Goal: Task Accomplishment & Management: Manage account settings

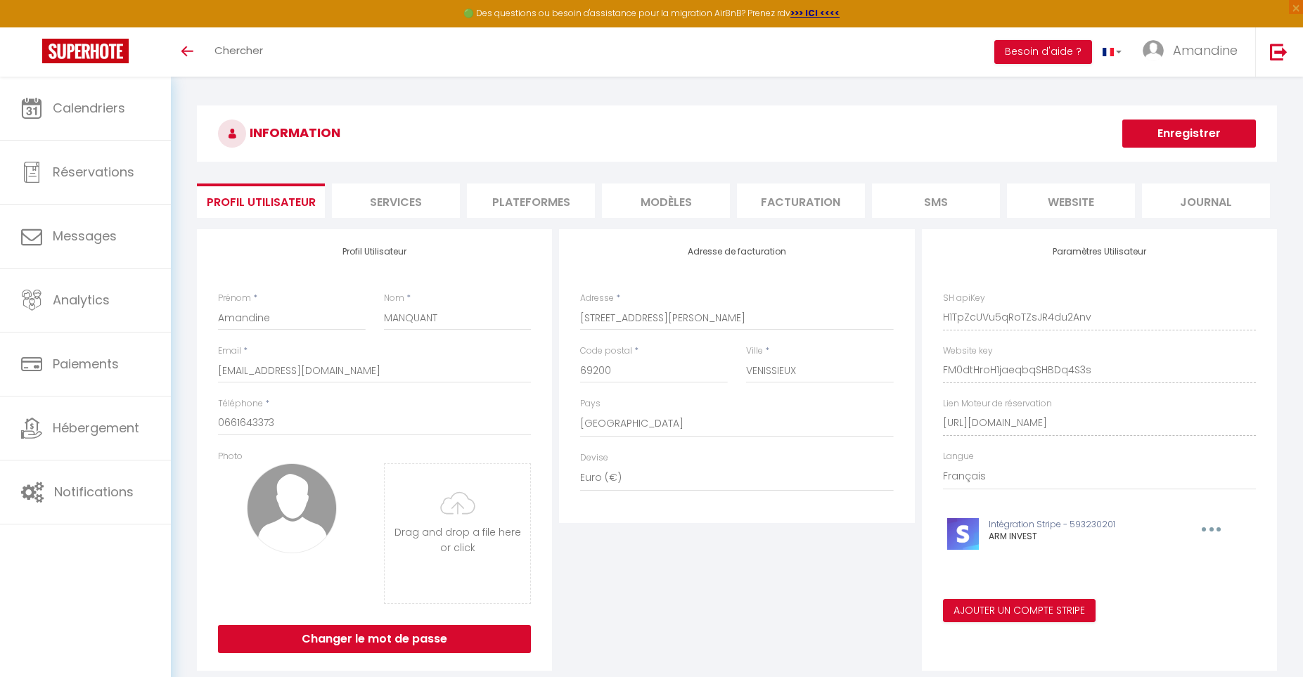
select select "28"
select select "fr"
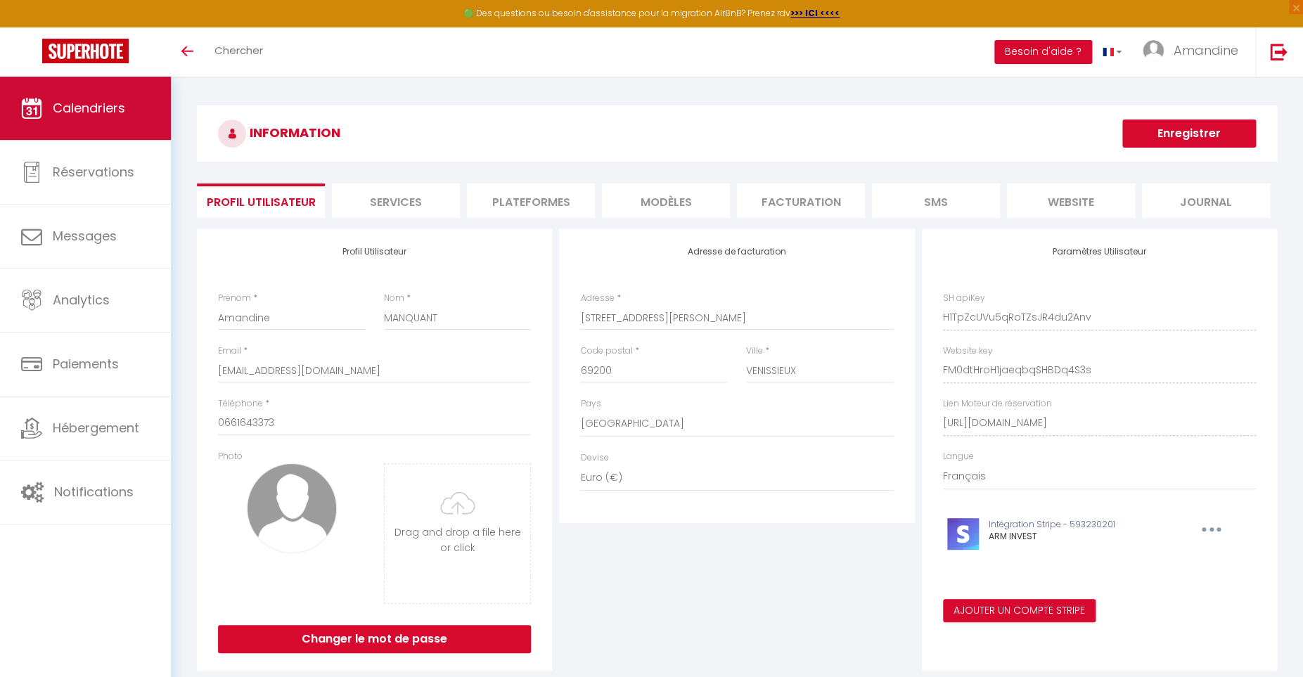
click at [96, 113] on span "Calendriers" at bounding box center [89, 108] width 72 height 18
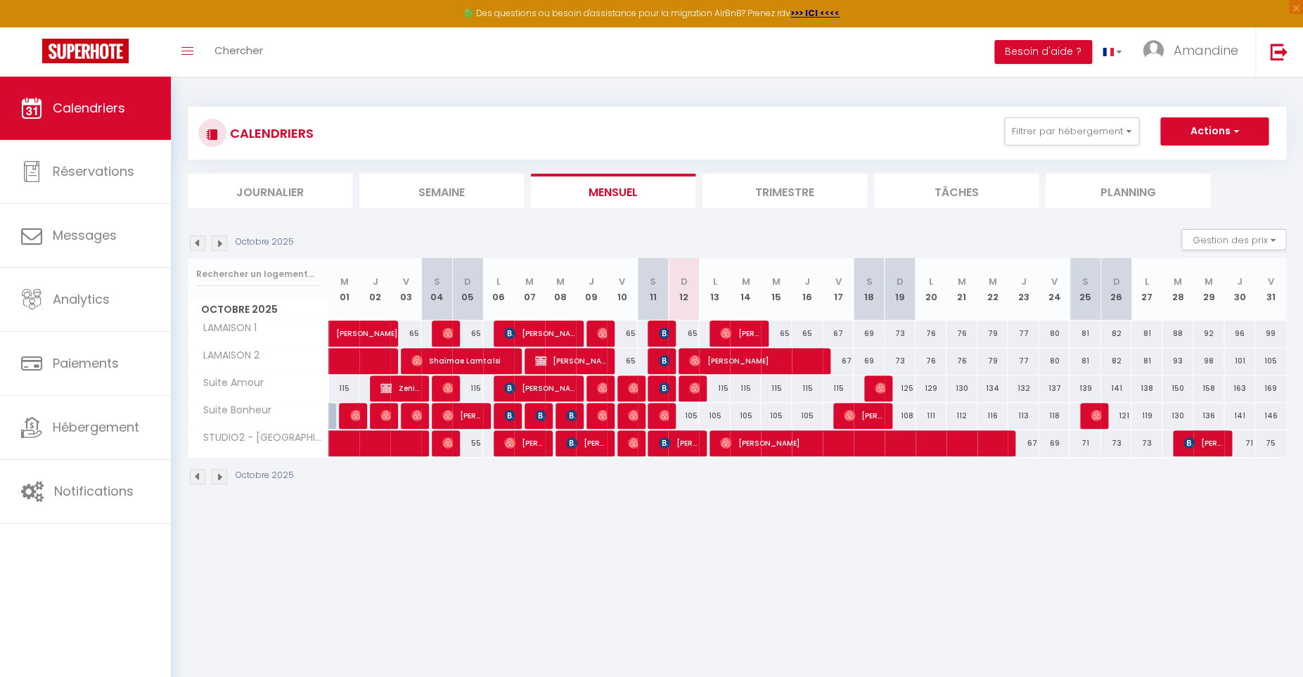
click at [603, 413] on img at bounding box center [602, 415] width 11 height 11
select select "OK"
select select "0"
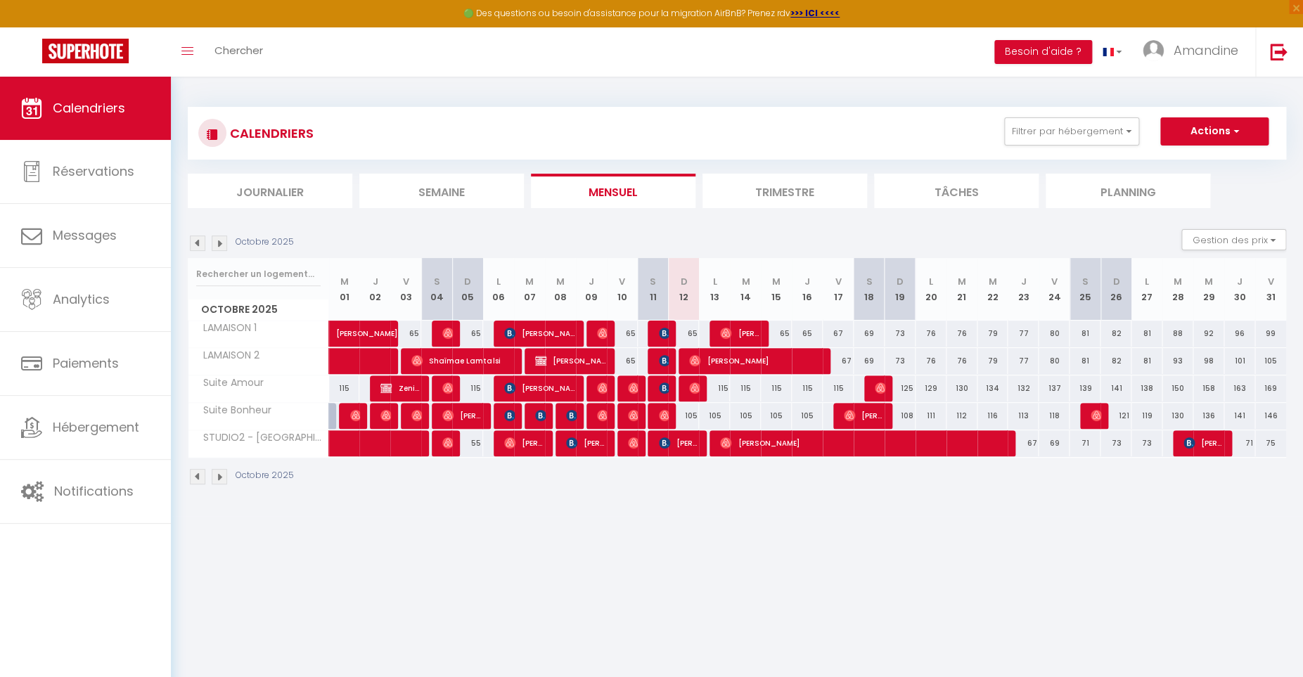
select select "1"
select select
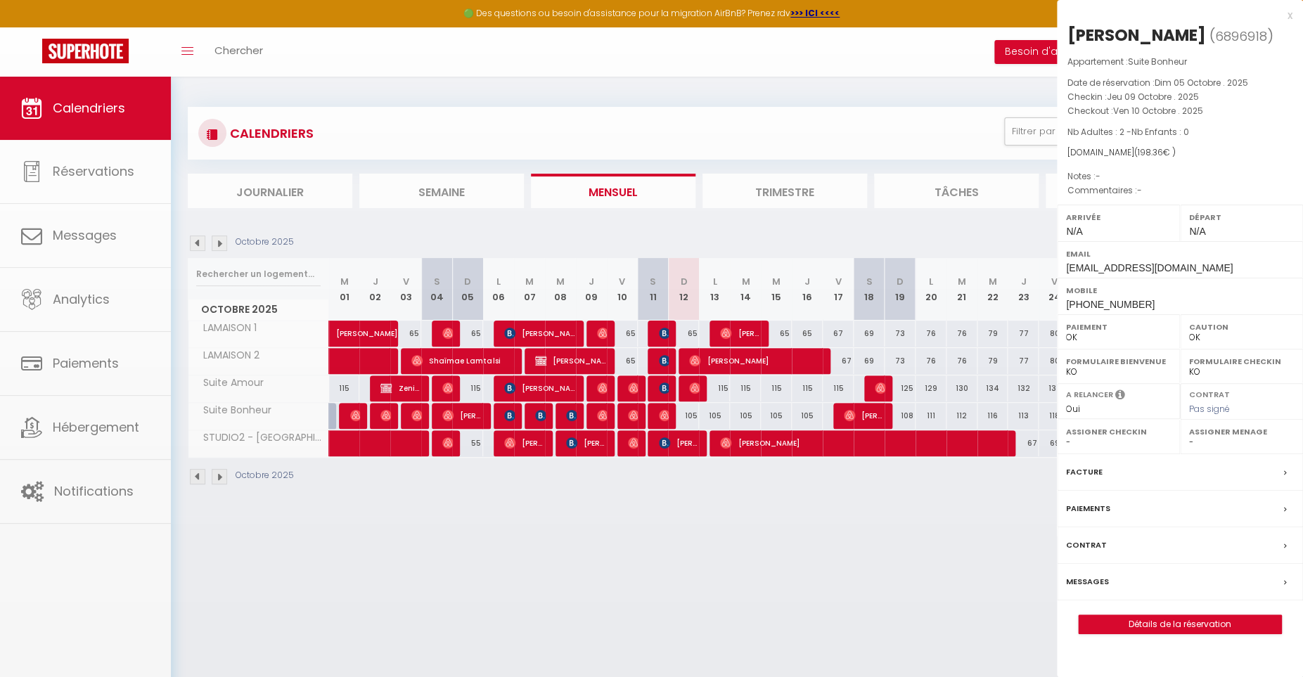
select select "32010"
select select "45160"
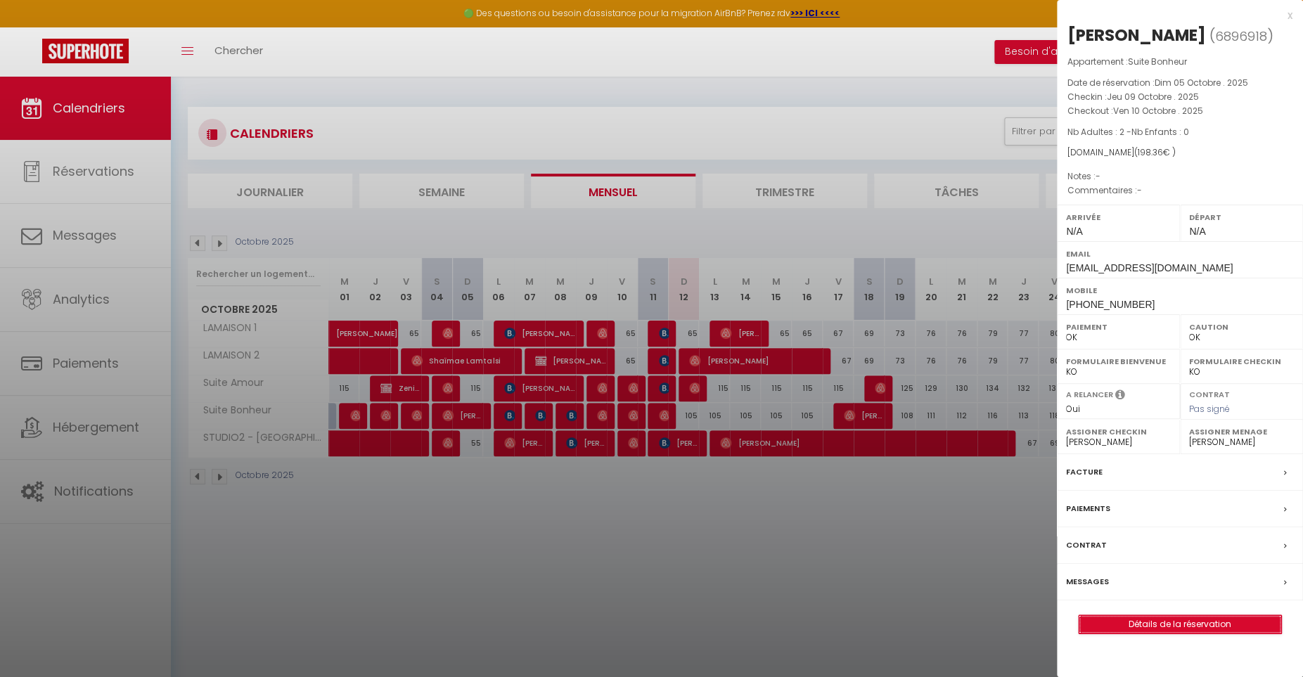
click at [1159, 622] on link "Détails de la réservation" at bounding box center [1180, 624] width 203 height 18
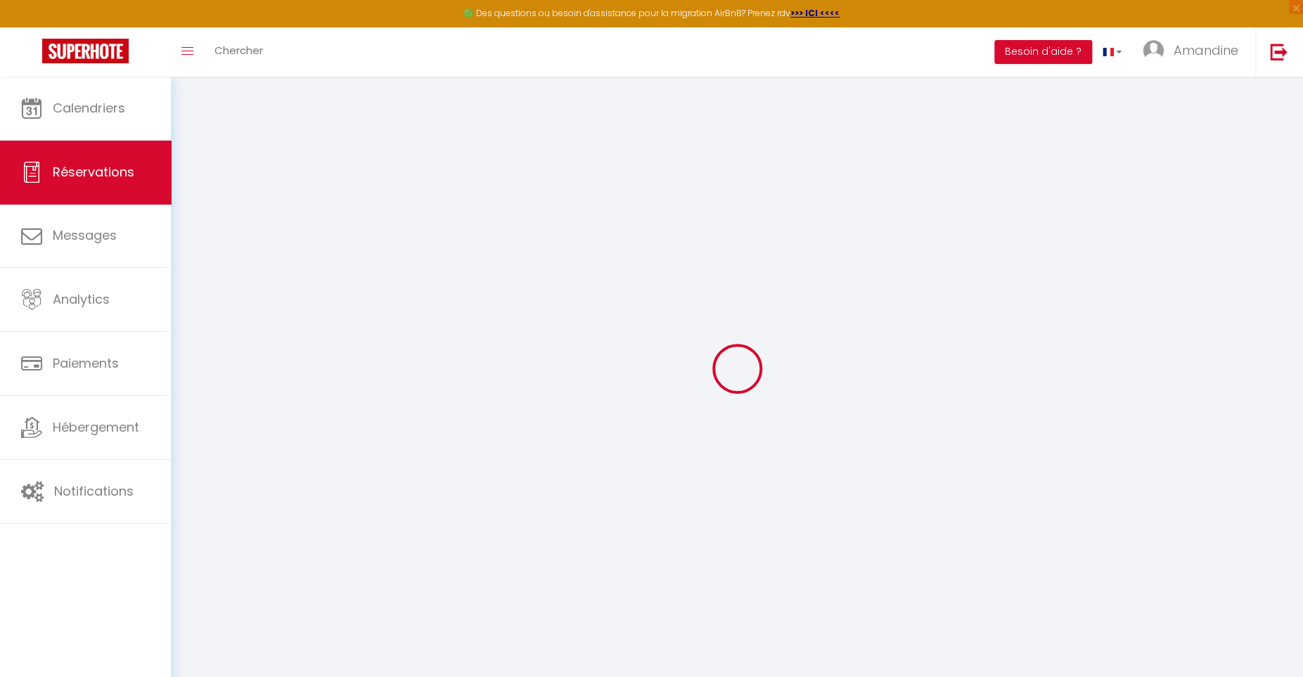
select select
select select "15"
checkbox input "false"
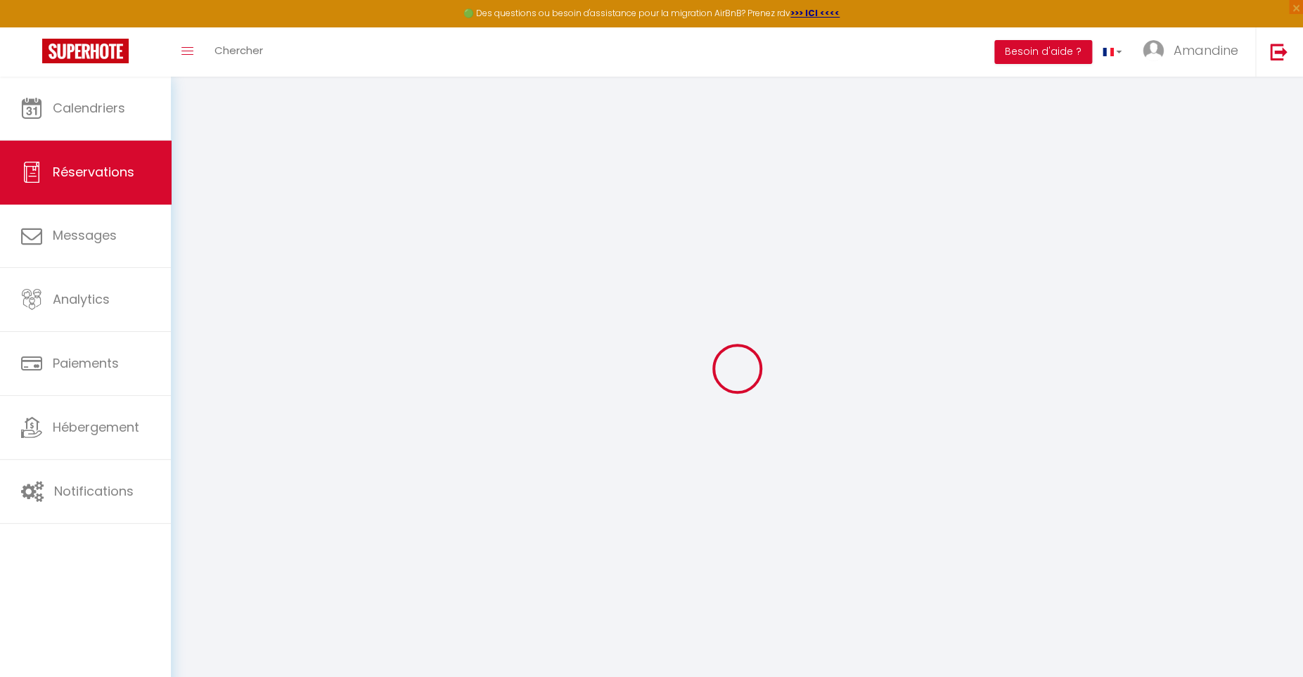
select select
checkbox input "false"
select select
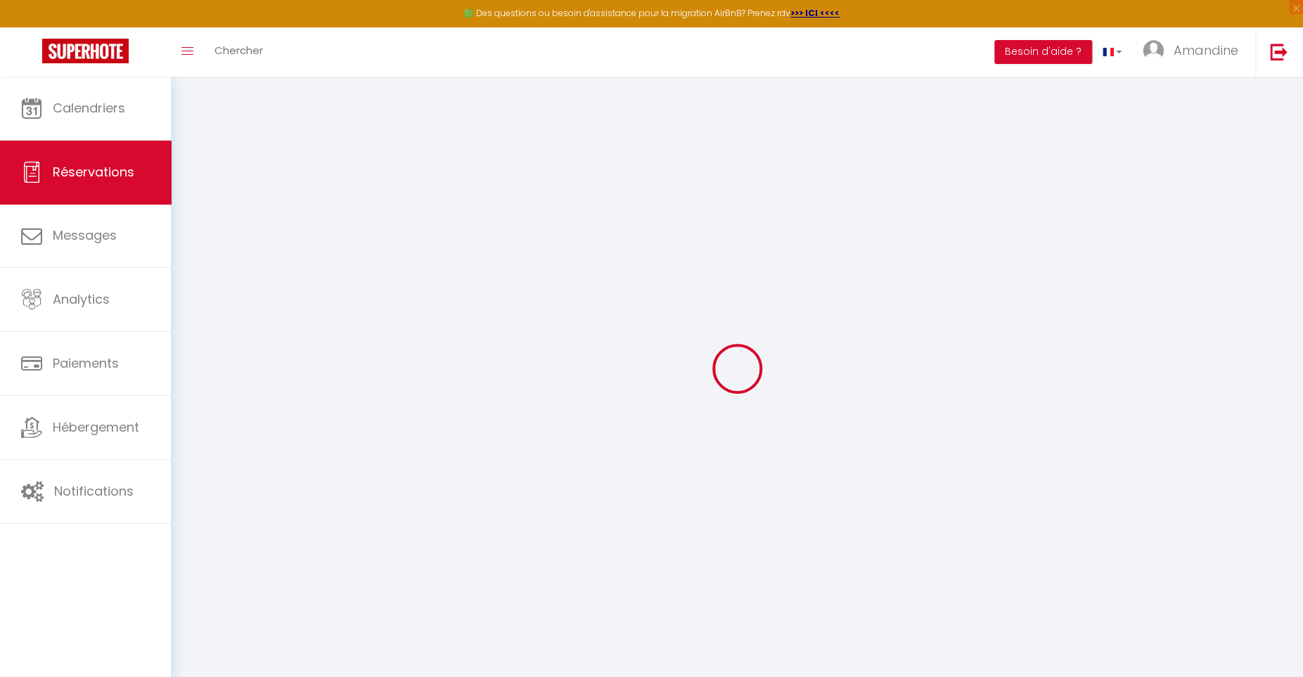
select select
checkbox input "false"
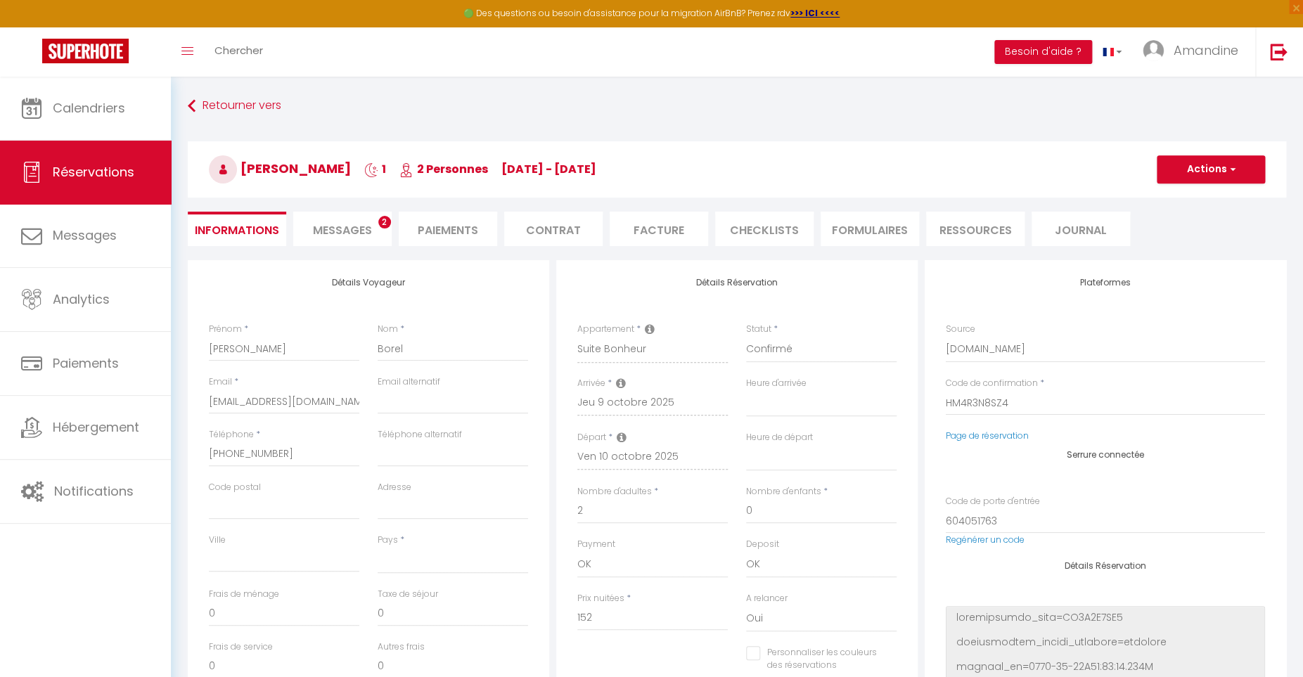
select select
type input "38"
type input "8.36"
select select
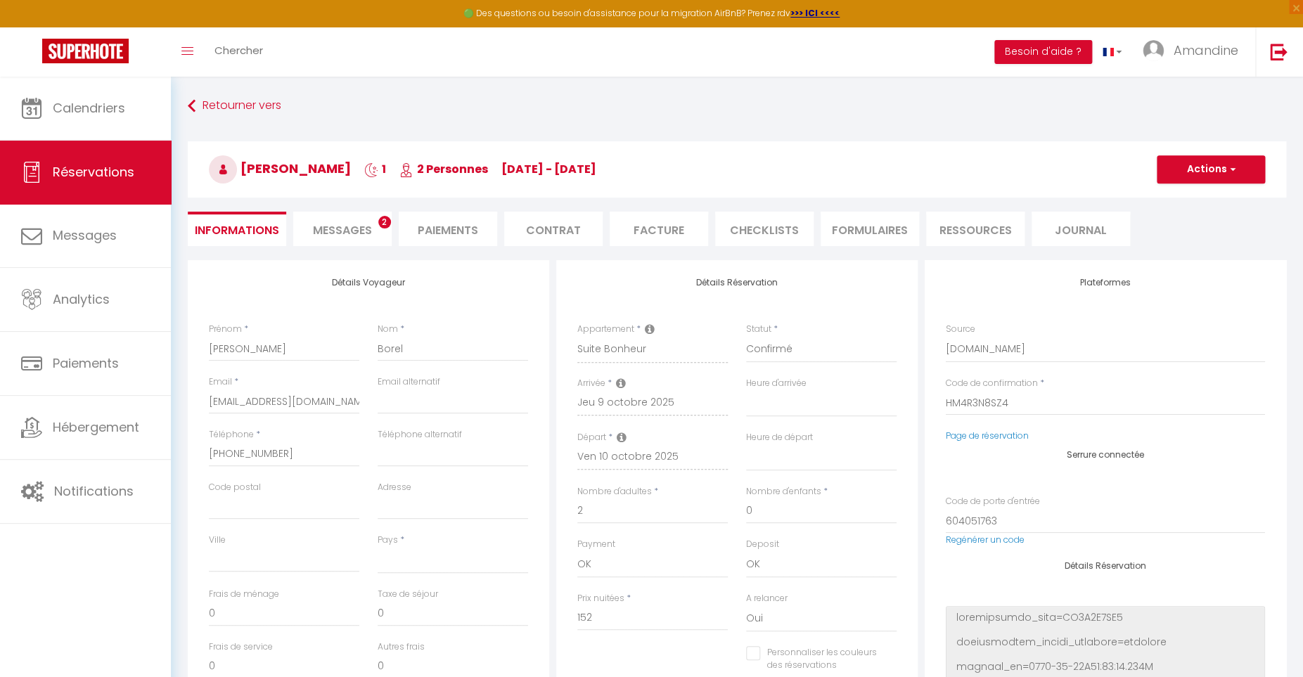
checkbox input "false"
select select
checkbox input "false"
select select
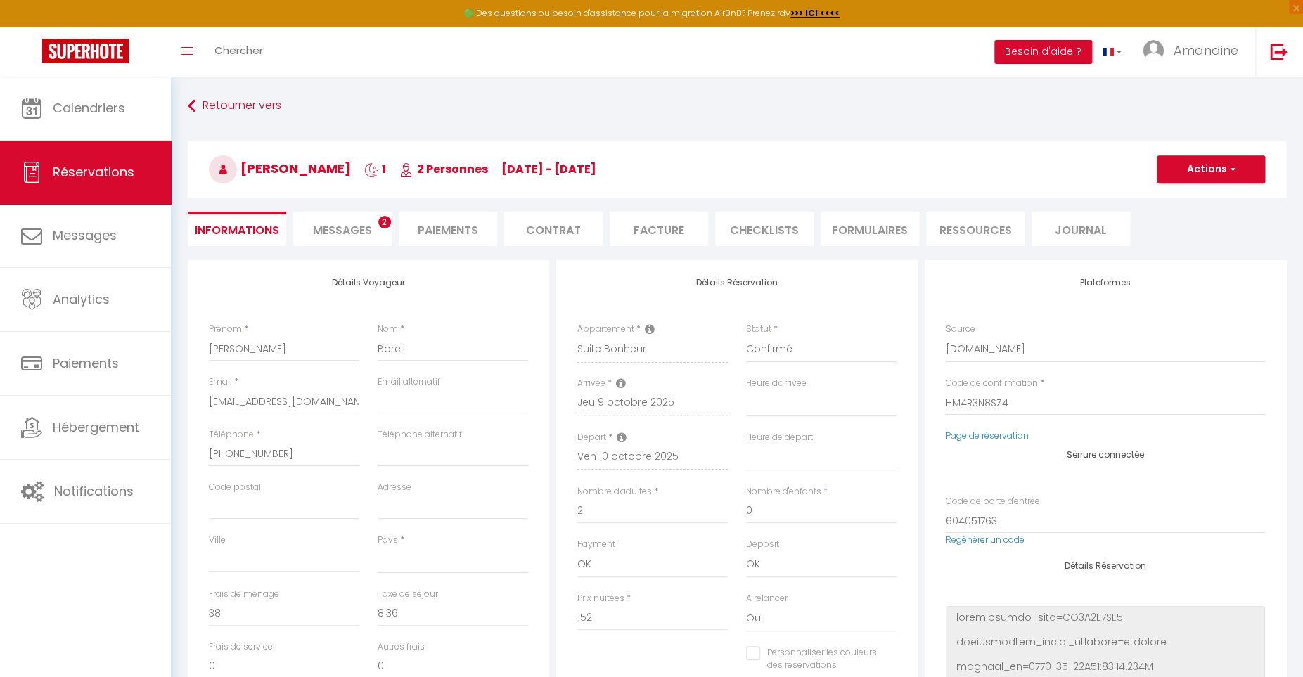
select select
checkbox input "false"
click at [463, 234] on li "Paiements" at bounding box center [448, 229] width 98 height 34
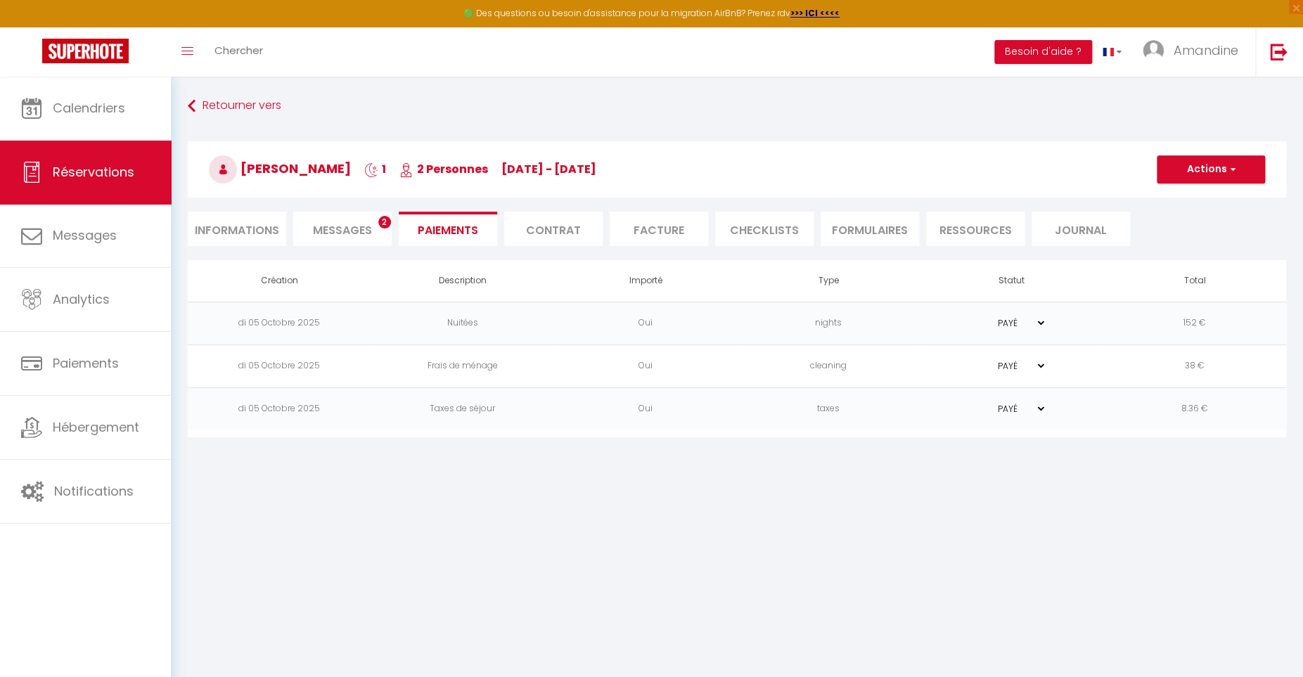
click at [670, 228] on li "Facture" at bounding box center [659, 229] width 98 height 34
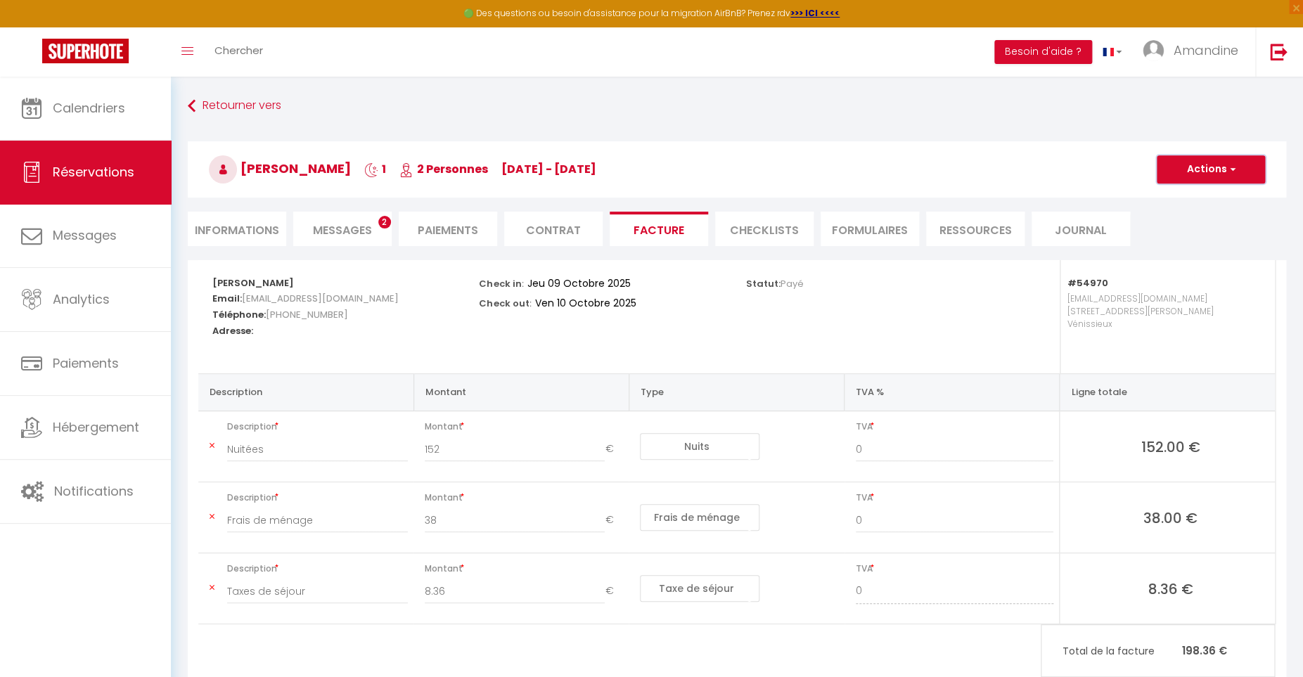
click at [1229, 158] on button "Actions" at bounding box center [1211, 169] width 108 height 28
click at [1197, 238] on link "Envoyer la facture" at bounding box center [1201, 237] width 118 height 18
type input "ugeywydme4vtfba0843xvgxw97t1@reply.superhote.com"
type input "Your invoice 6896918 - Suite Bonheur"
type textarea "Hi, Here is the link to download your invoice: https://superhote.com/applink/in…"
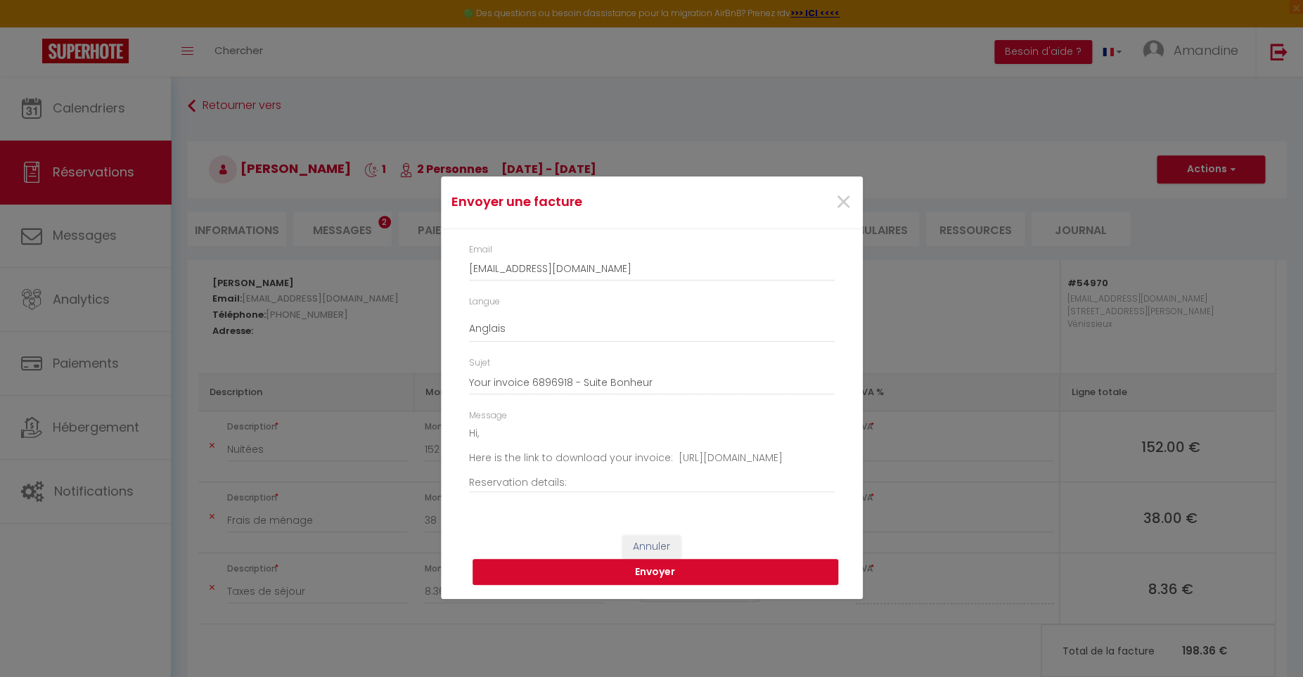
click at [634, 581] on button "Envoyer" at bounding box center [656, 572] width 366 height 27
click at [653, 576] on button "Envoyer" at bounding box center [656, 572] width 366 height 27
click at [842, 194] on span "×" at bounding box center [844, 202] width 18 height 42
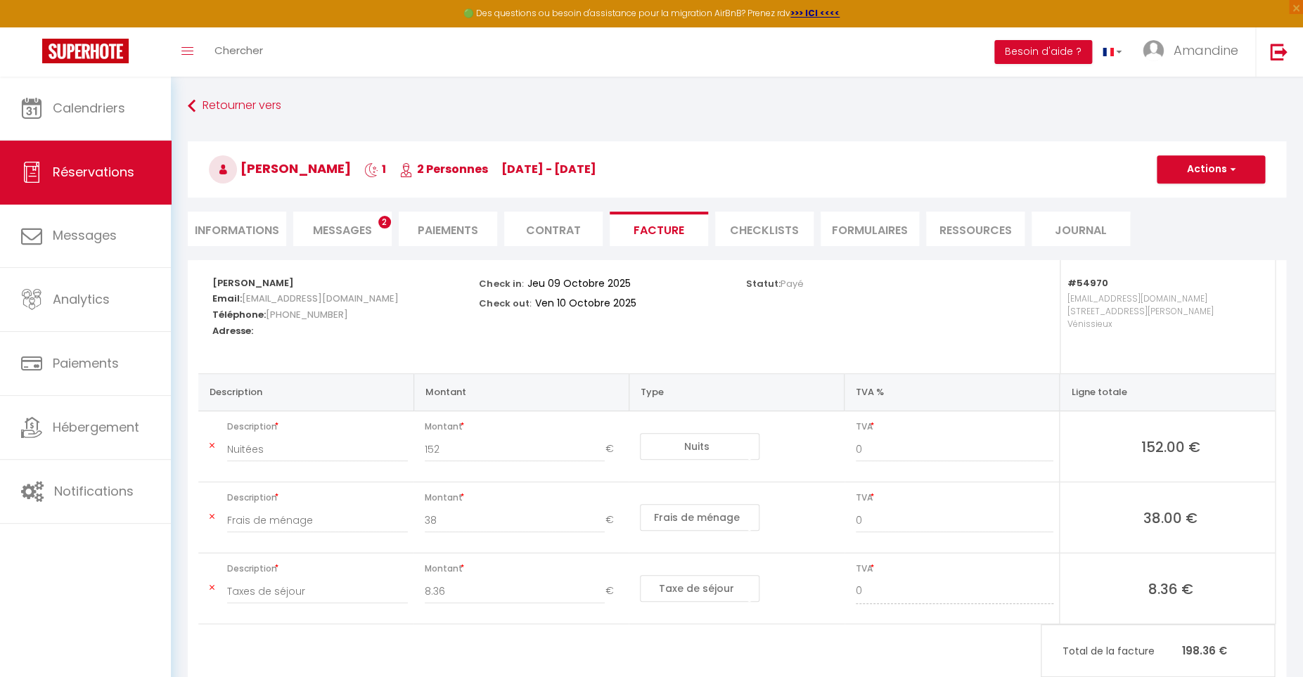
click at [347, 234] on span "Messages" at bounding box center [342, 230] width 59 height 16
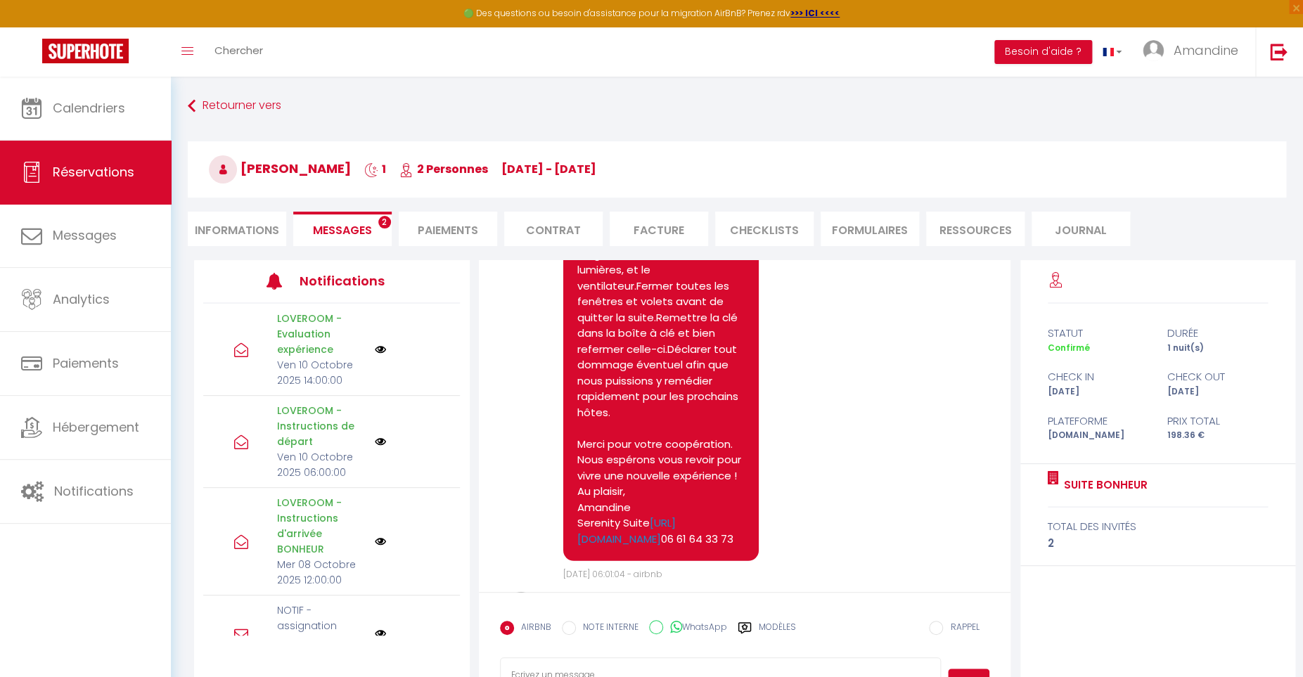
scroll to position [5261, 0]
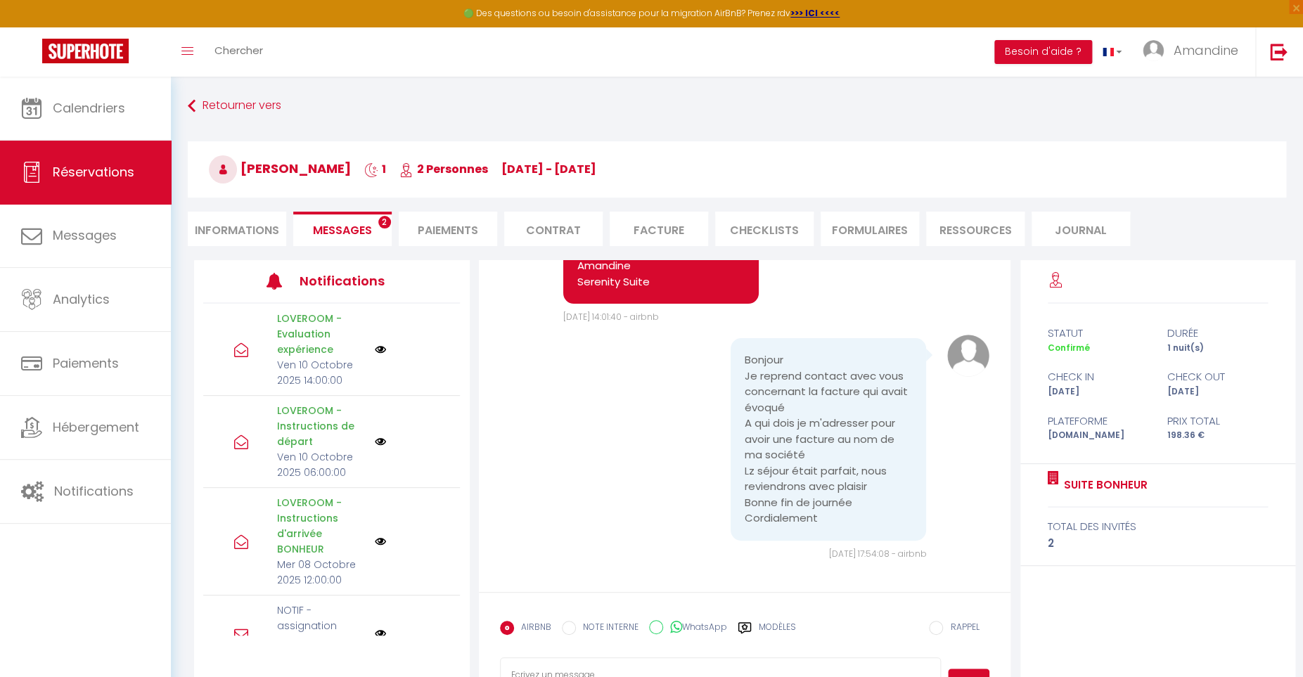
click at [678, 215] on li "Facture" at bounding box center [659, 229] width 98 height 34
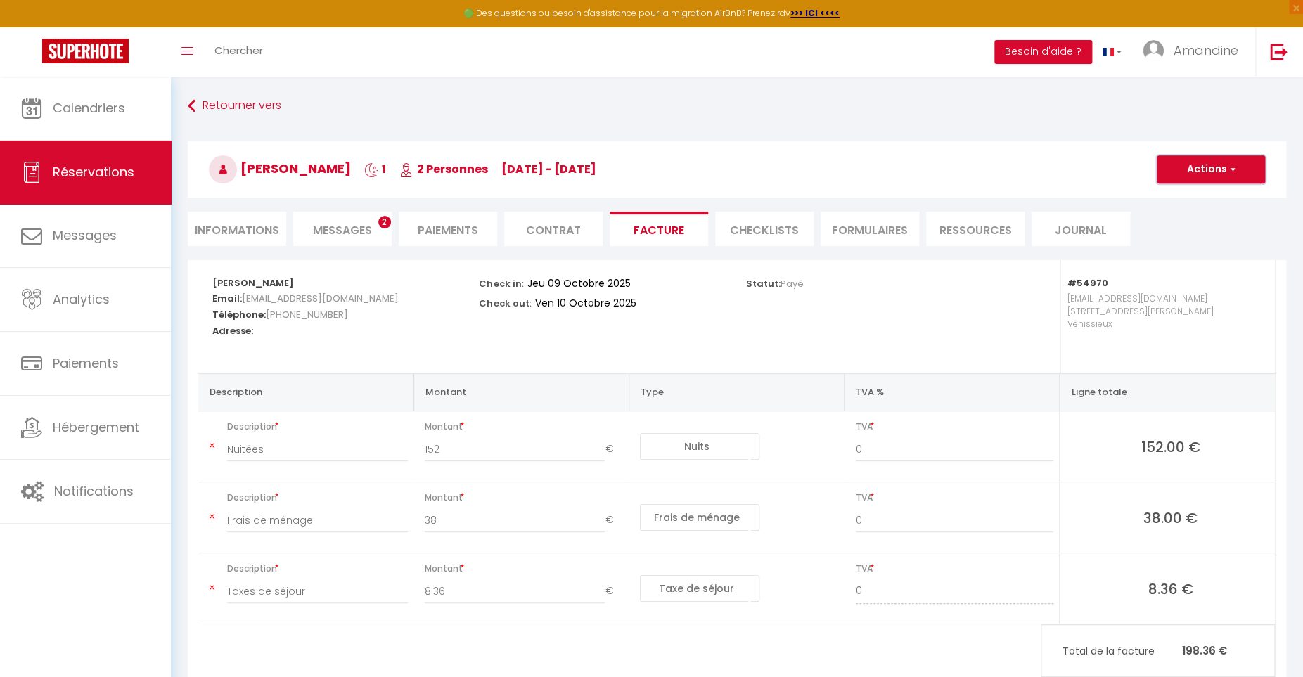
click at [1204, 165] on button "Actions" at bounding box center [1211, 169] width 108 height 28
click at [1202, 238] on link "Envoyer la facture" at bounding box center [1201, 237] width 118 height 18
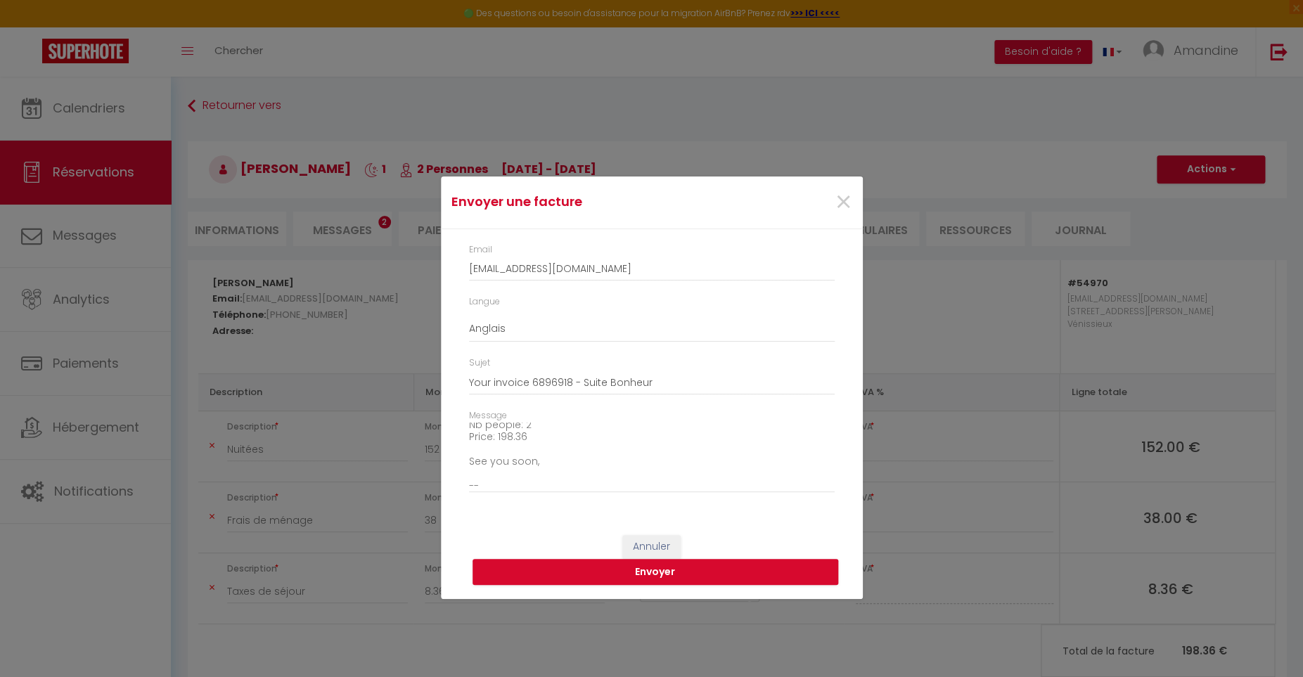
scroll to position [160, 0]
click at [661, 573] on button "Envoyer" at bounding box center [656, 572] width 366 height 27
click at [665, 562] on button "Envoyer" at bounding box center [656, 572] width 366 height 27
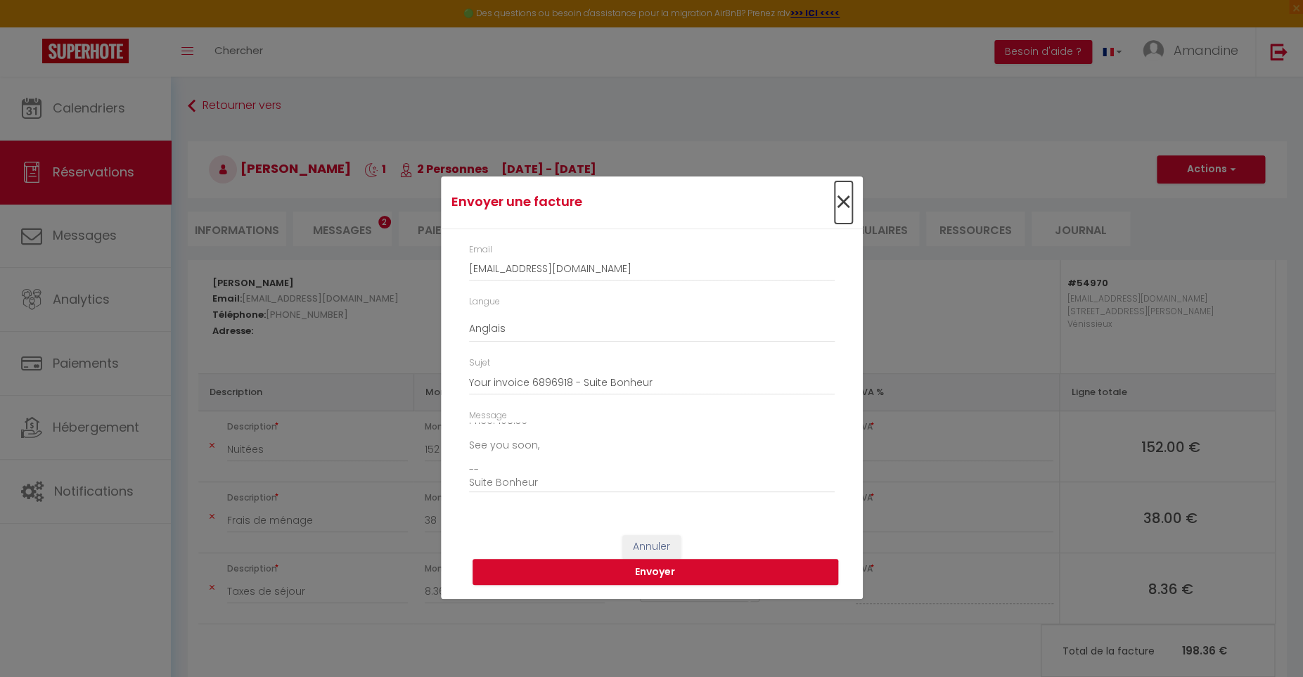
click at [842, 190] on span "×" at bounding box center [844, 202] width 18 height 42
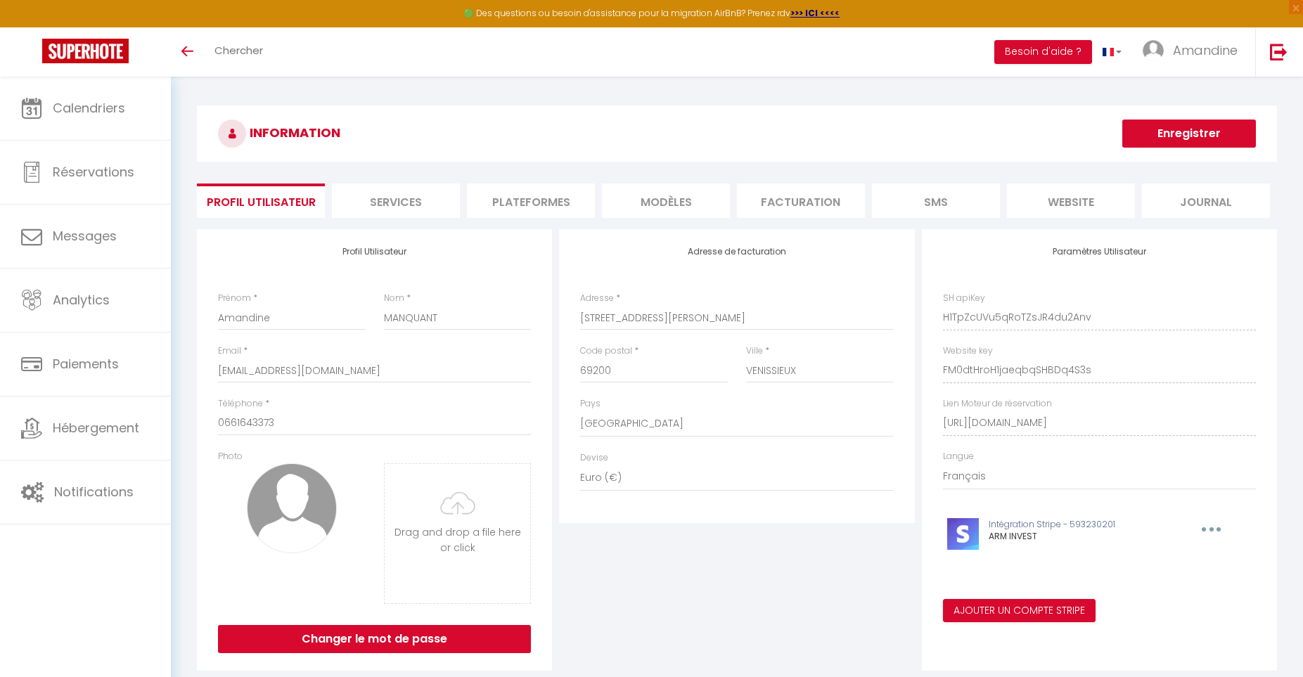
select select "28"
select select "fr"
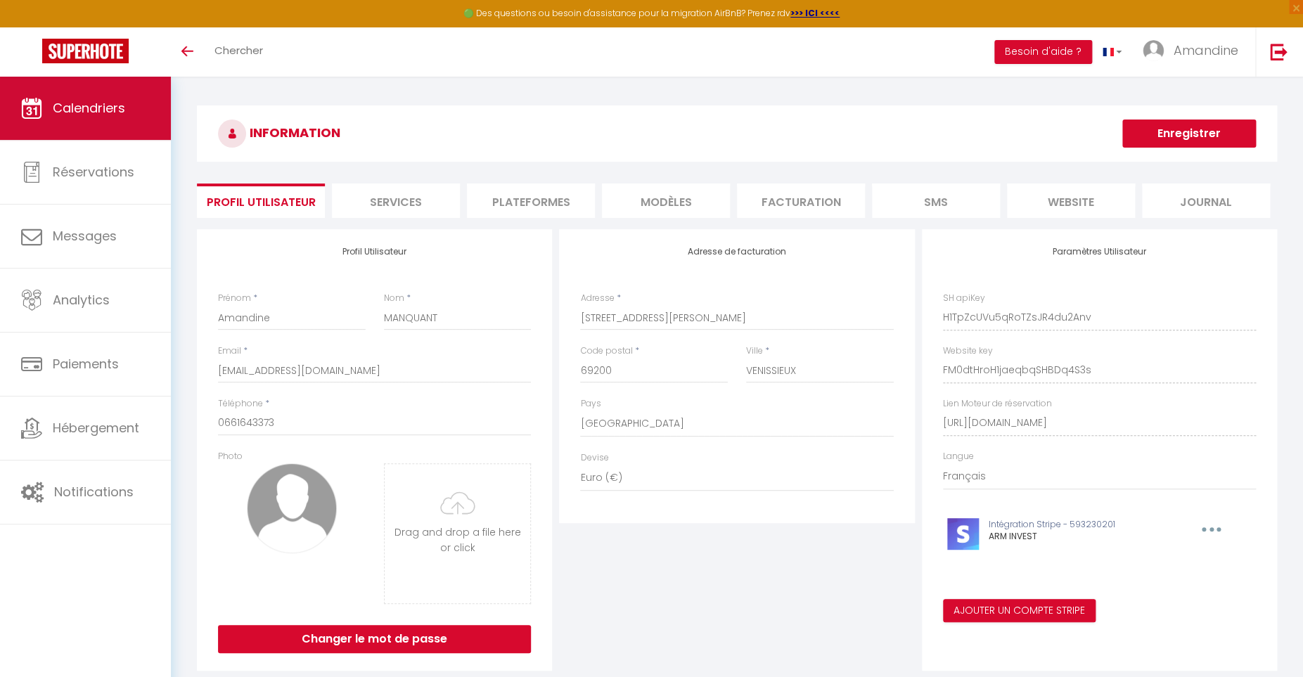
click at [96, 117] on span "Calendriers" at bounding box center [89, 108] width 72 height 18
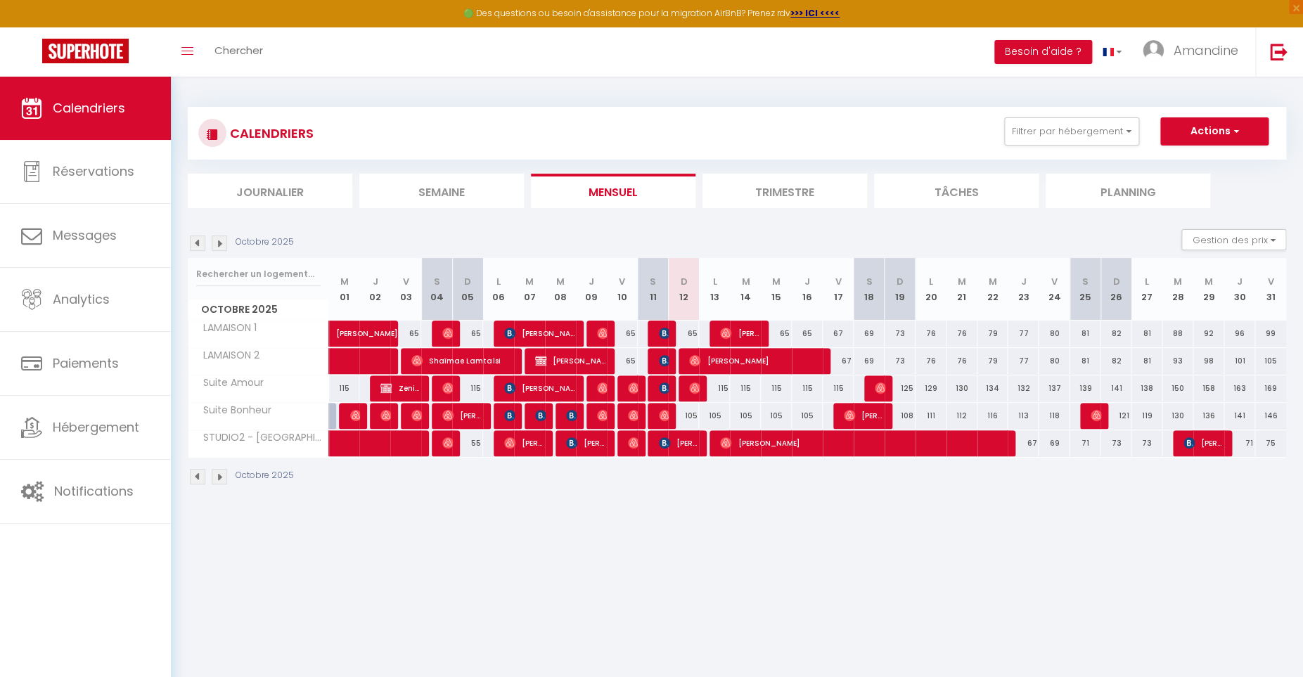
click at [630, 411] on img at bounding box center [633, 415] width 11 height 11
select select "OK"
select select "0"
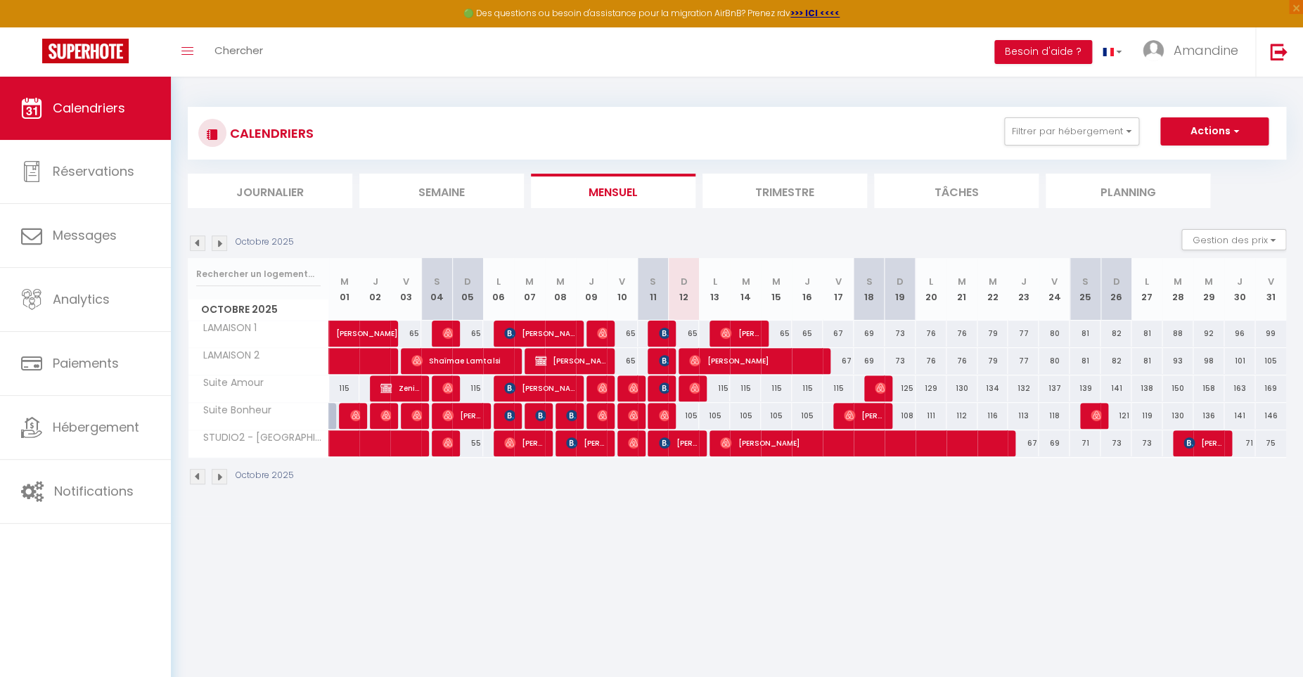
select select "1"
select select
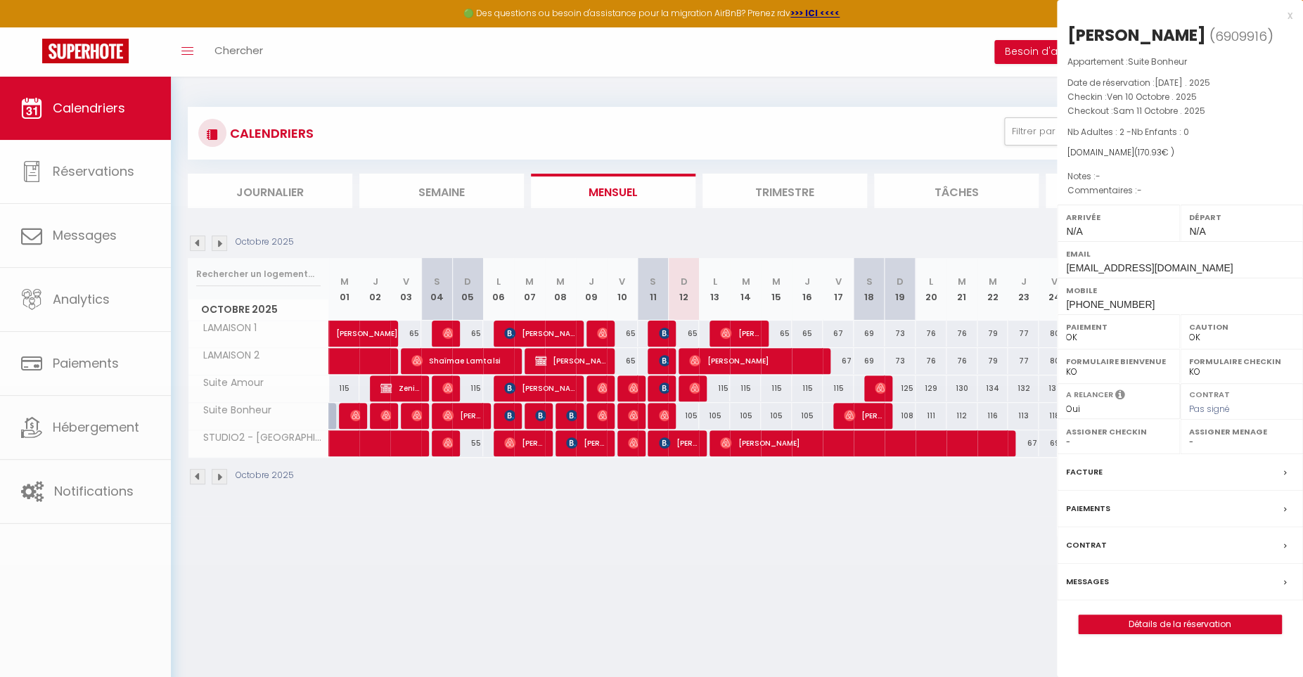
select select "45160"
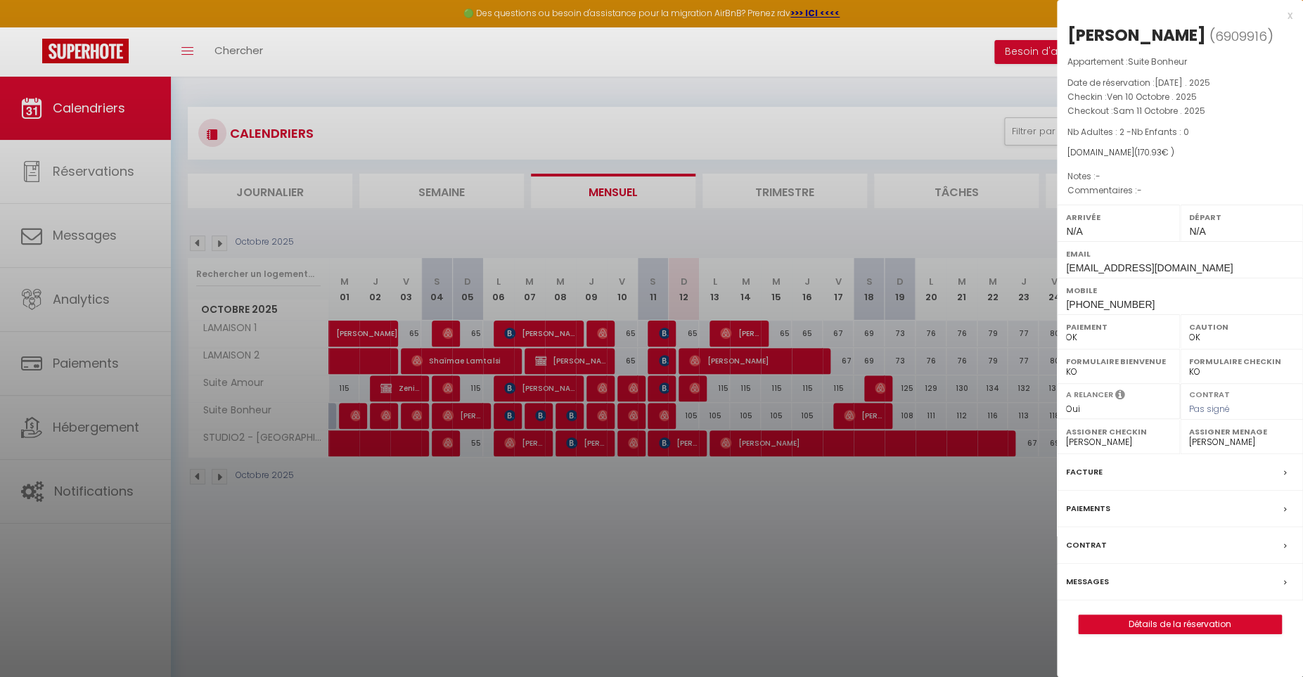
click at [636, 390] on div at bounding box center [651, 338] width 1303 height 677
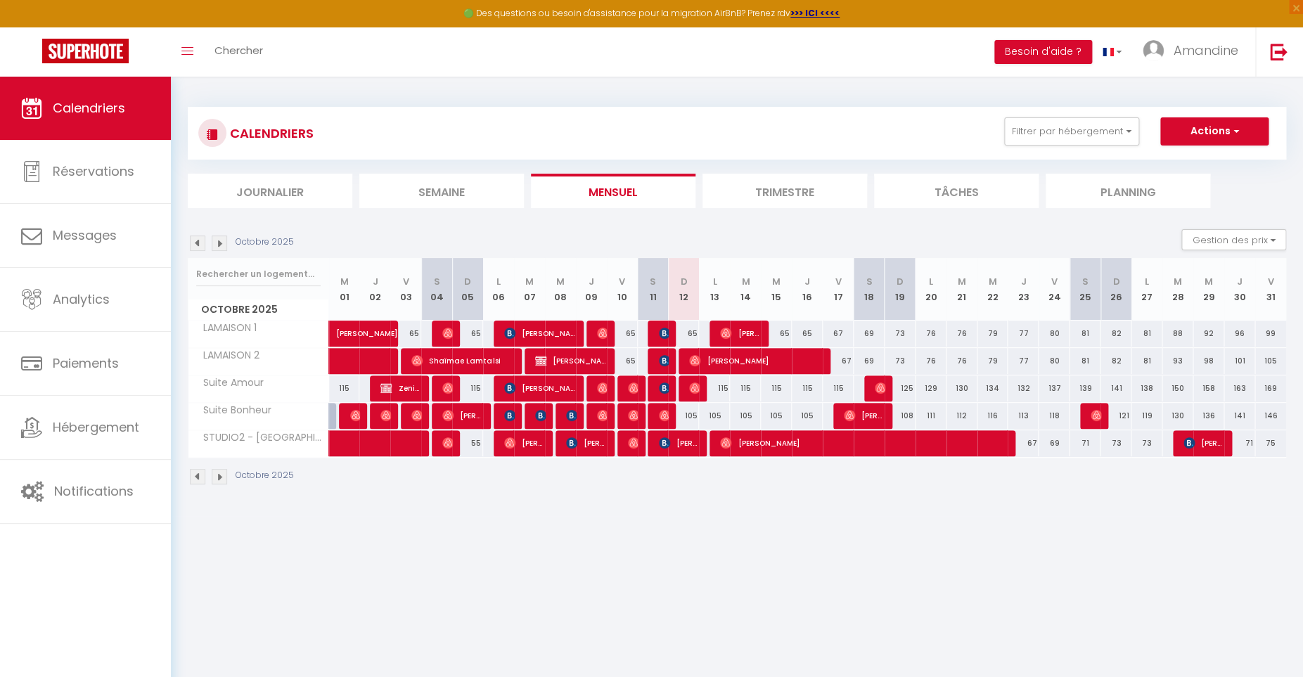
click at [602, 410] on img at bounding box center [602, 415] width 11 height 11
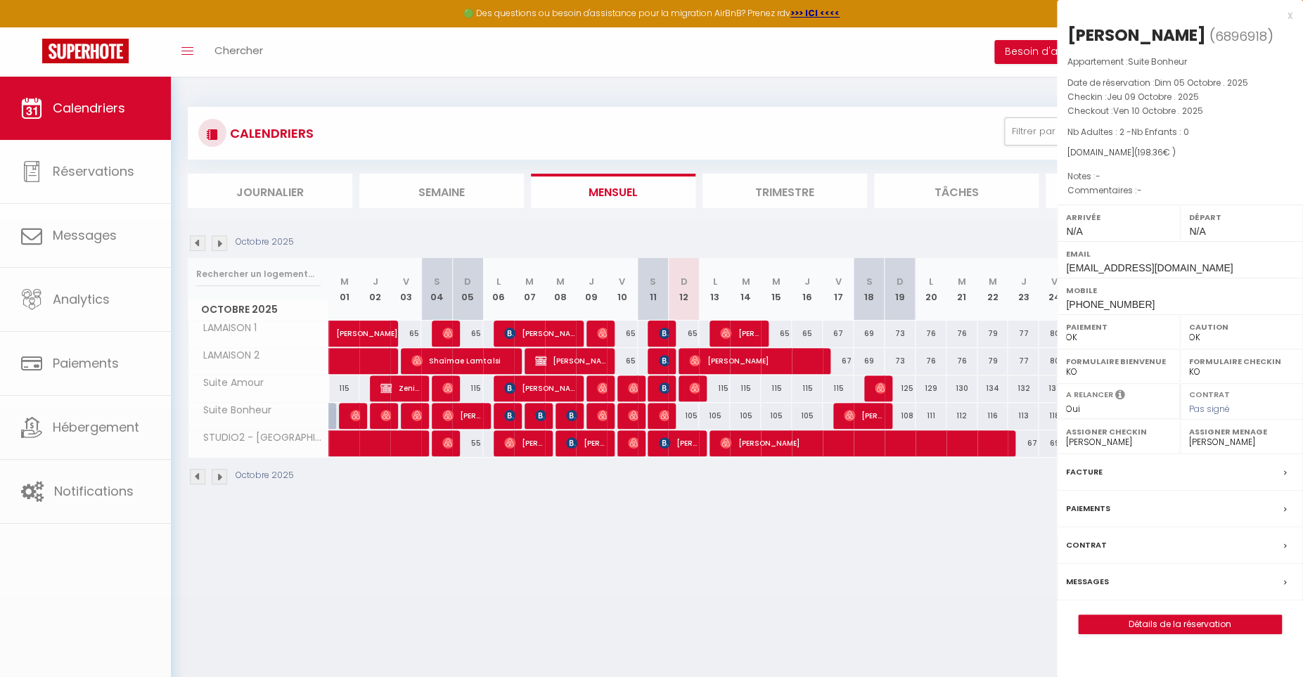
select select "32010"
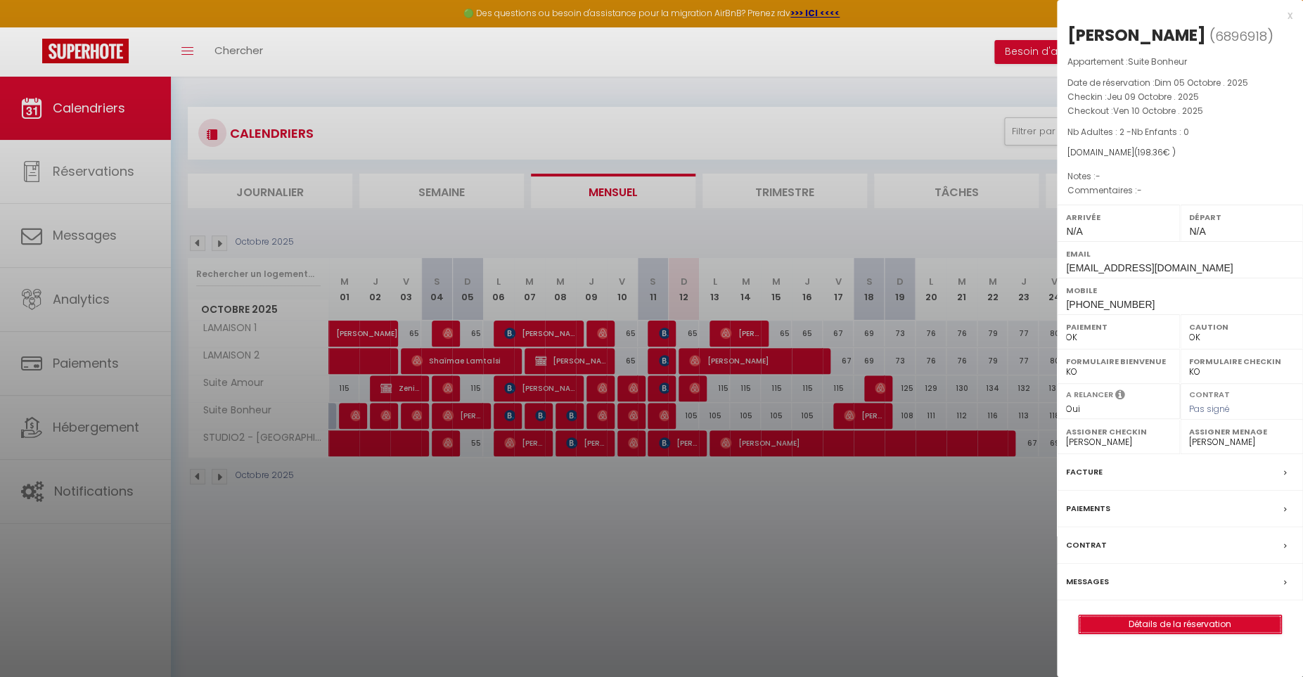
click at [1140, 623] on link "Détails de la réservation" at bounding box center [1180, 624] width 203 height 18
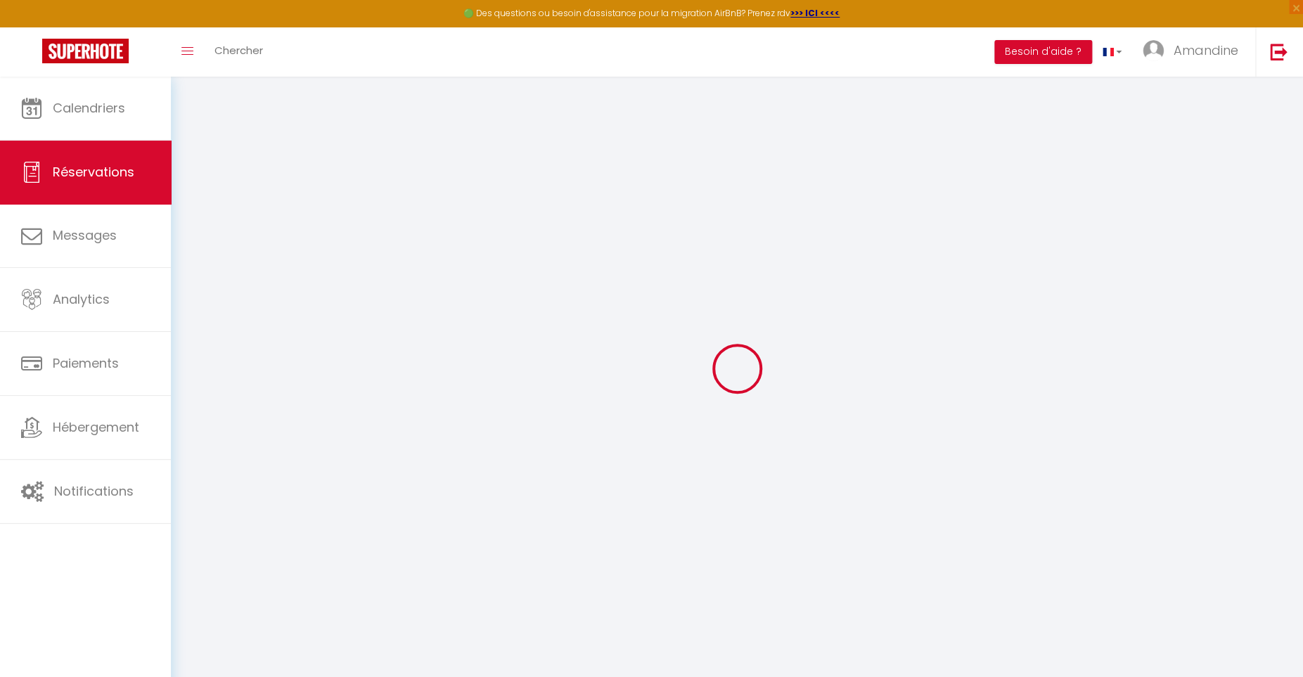
select select
checkbox input "false"
select select
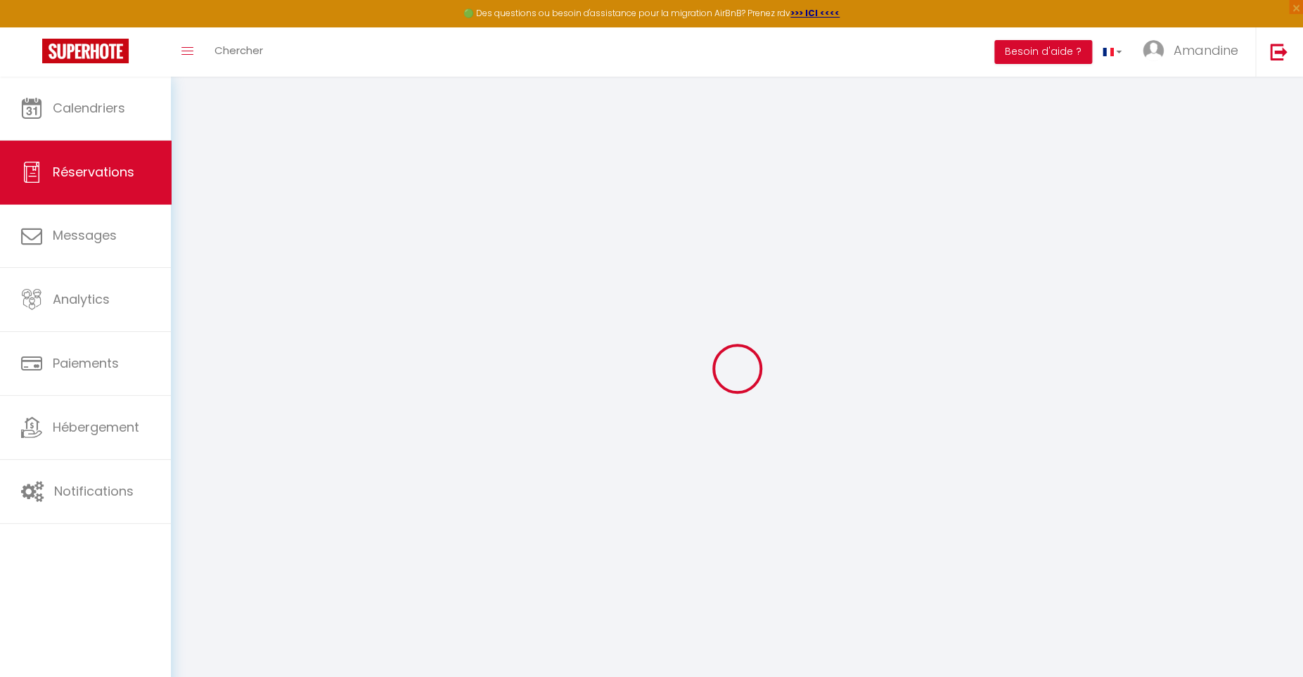
type input "38"
type input "8.36"
select select
checkbox input "false"
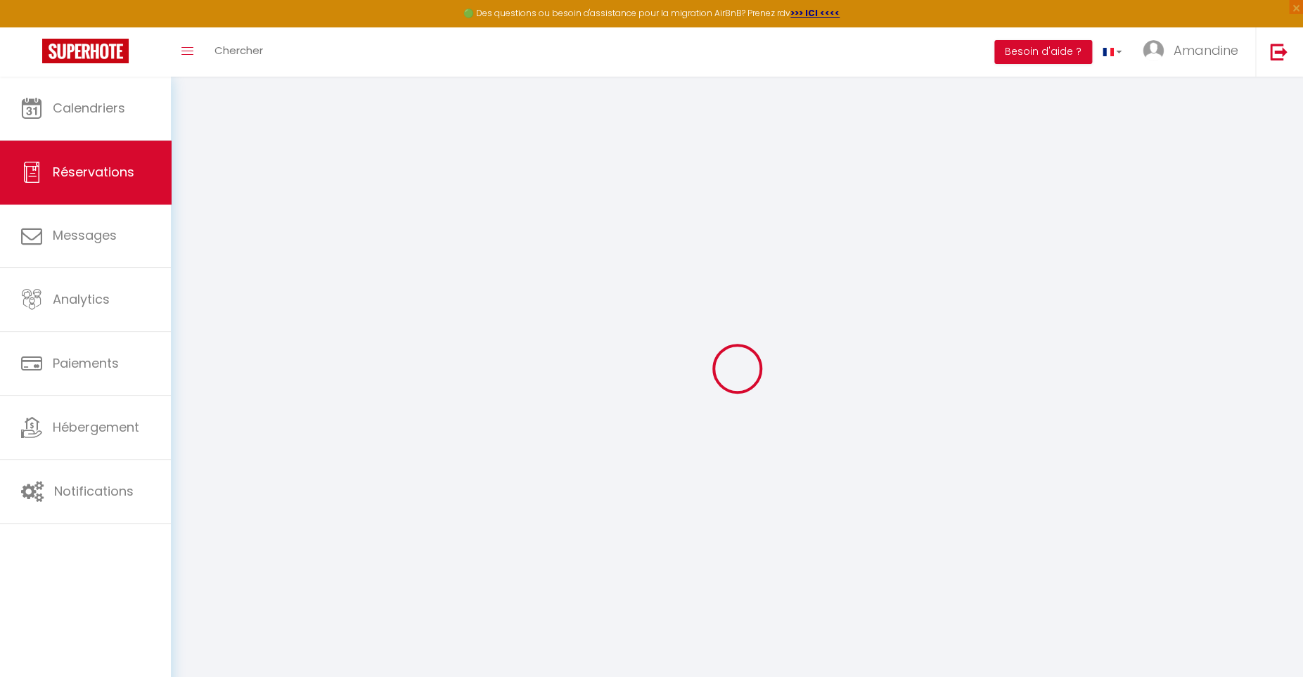
select select
checkbox input "false"
select select
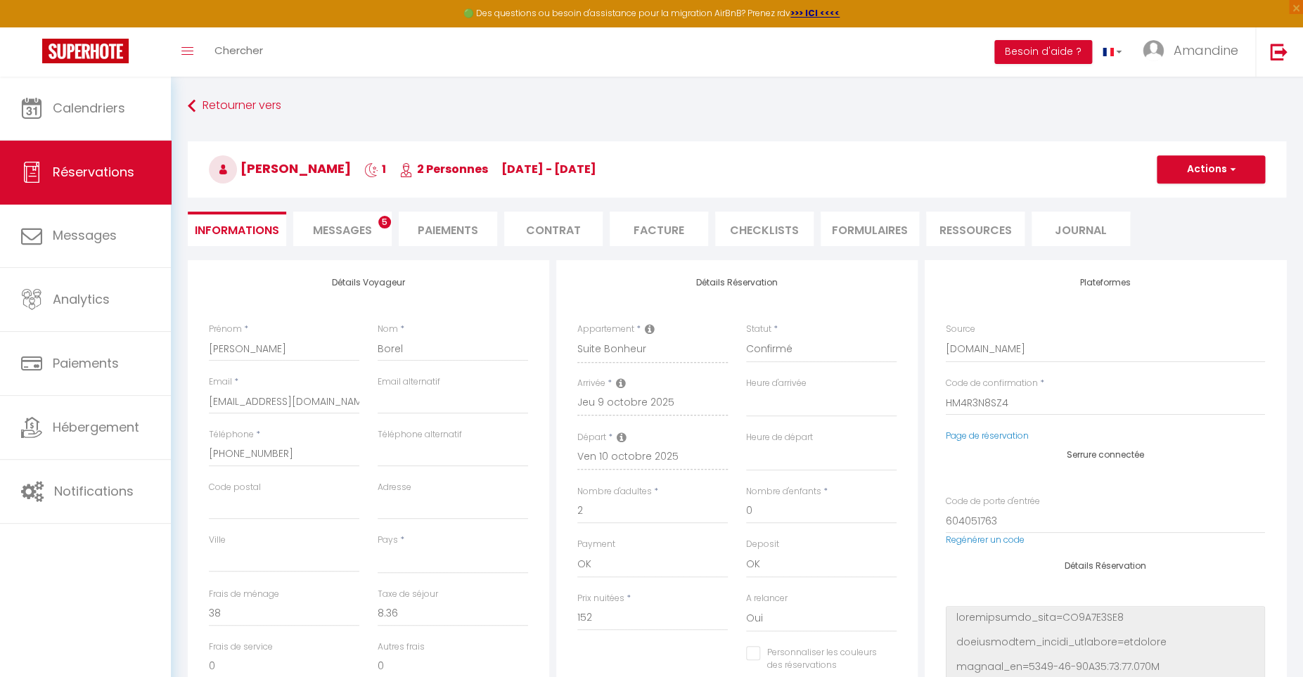
click at [650, 230] on li "Facture" at bounding box center [659, 229] width 98 height 34
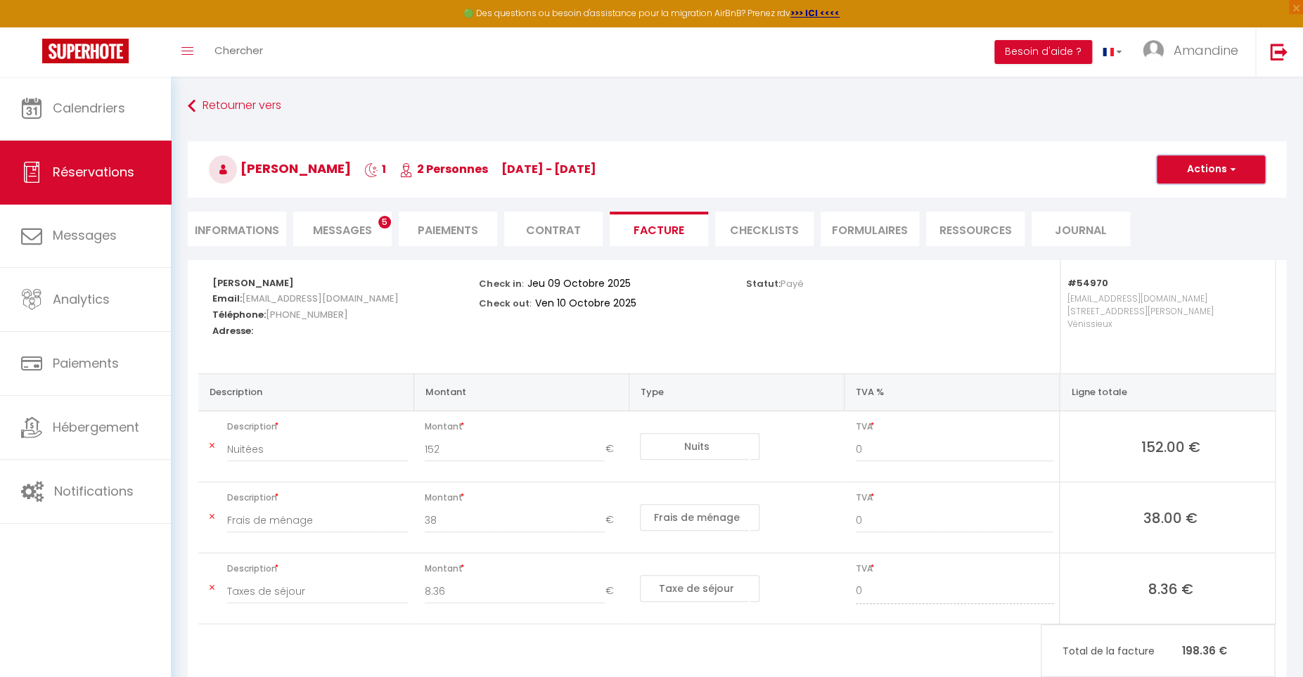
click at [1200, 175] on button "Actions" at bounding box center [1211, 169] width 108 height 28
click at [1192, 240] on link "Envoyer la facture" at bounding box center [1201, 237] width 118 height 18
type input "ugeywydme4vtfba0843xvgxw97t1@reply.superhote.com"
type input "Your invoice 6896918 - Suite Bonheur"
type textarea "Hi, Here is the link to download your invoice: https://superhote.com/applink/in…"
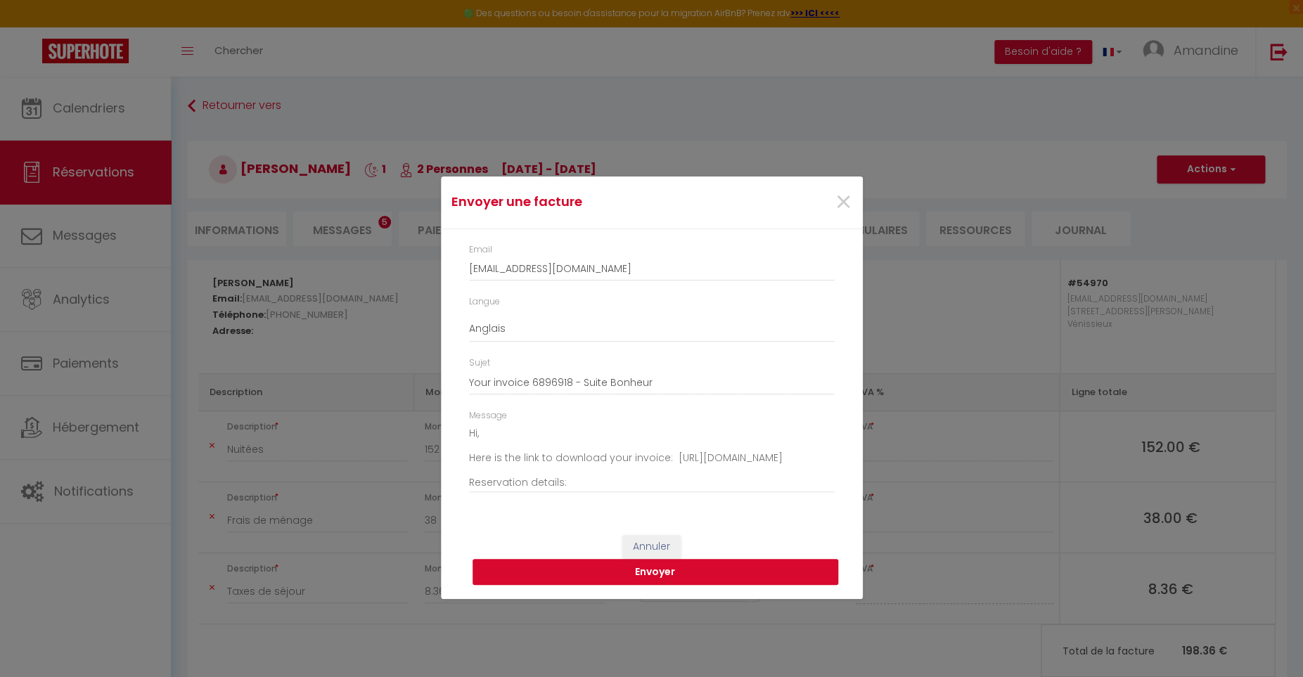
click at [634, 573] on button "Envoyer" at bounding box center [656, 572] width 366 height 27
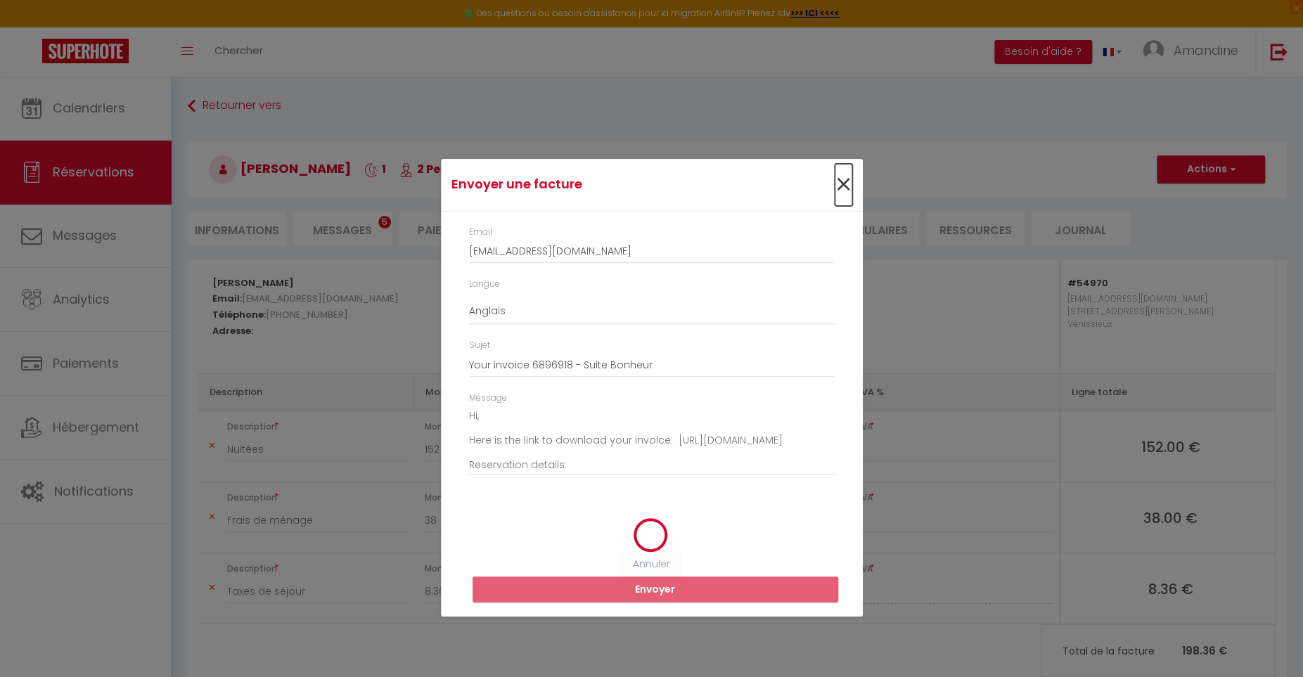
click at [841, 183] on span "×" at bounding box center [844, 185] width 18 height 42
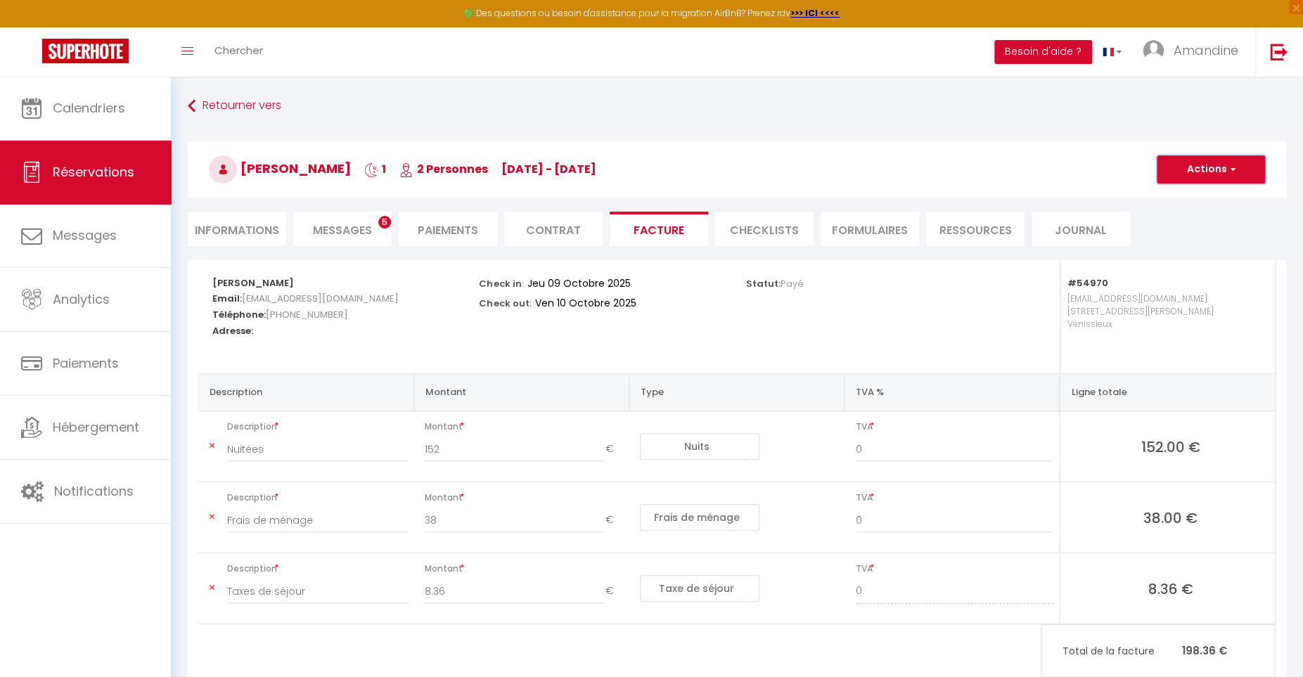
click at [1194, 174] on button "Actions" at bounding box center [1211, 169] width 108 height 28
click at [1175, 219] on link "Aperçu et éditer" at bounding box center [1201, 219] width 118 height 18
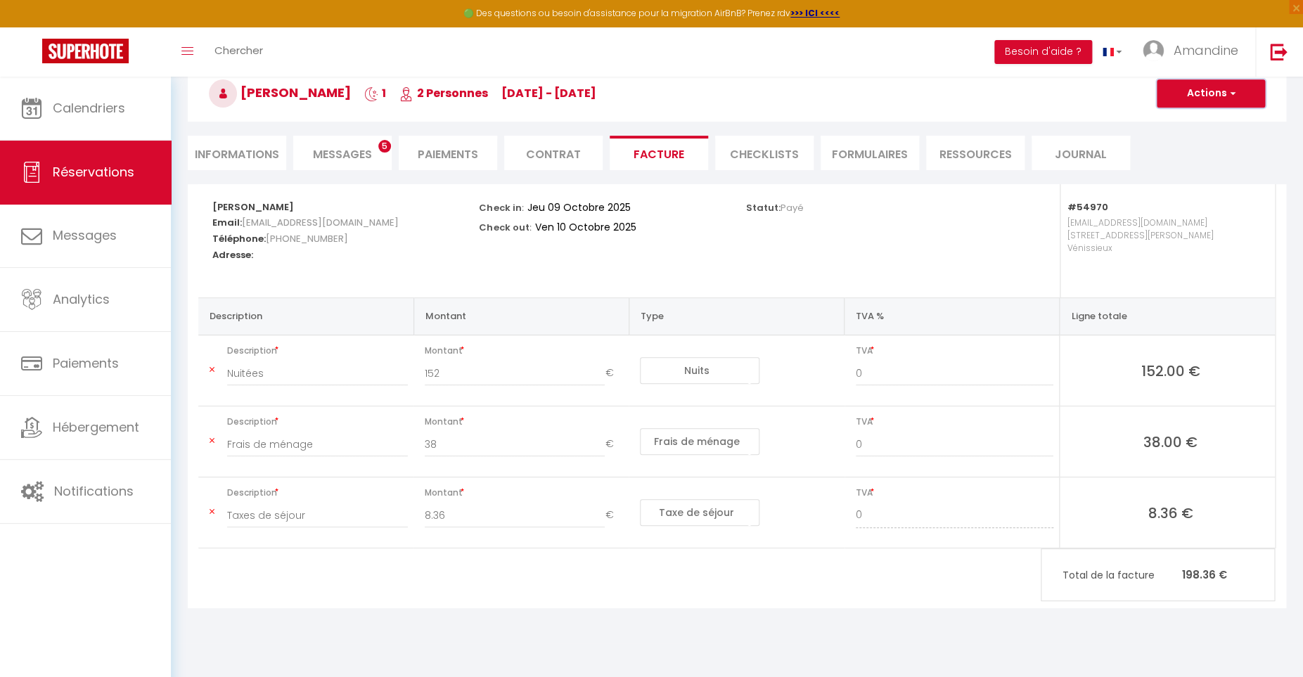
click at [1208, 101] on button "Actions" at bounding box center [1211, 93] width 108 height 28
click at [1204, 179] on link "Copier le lien" at bounding box center [1201, 179] width 118 height 18
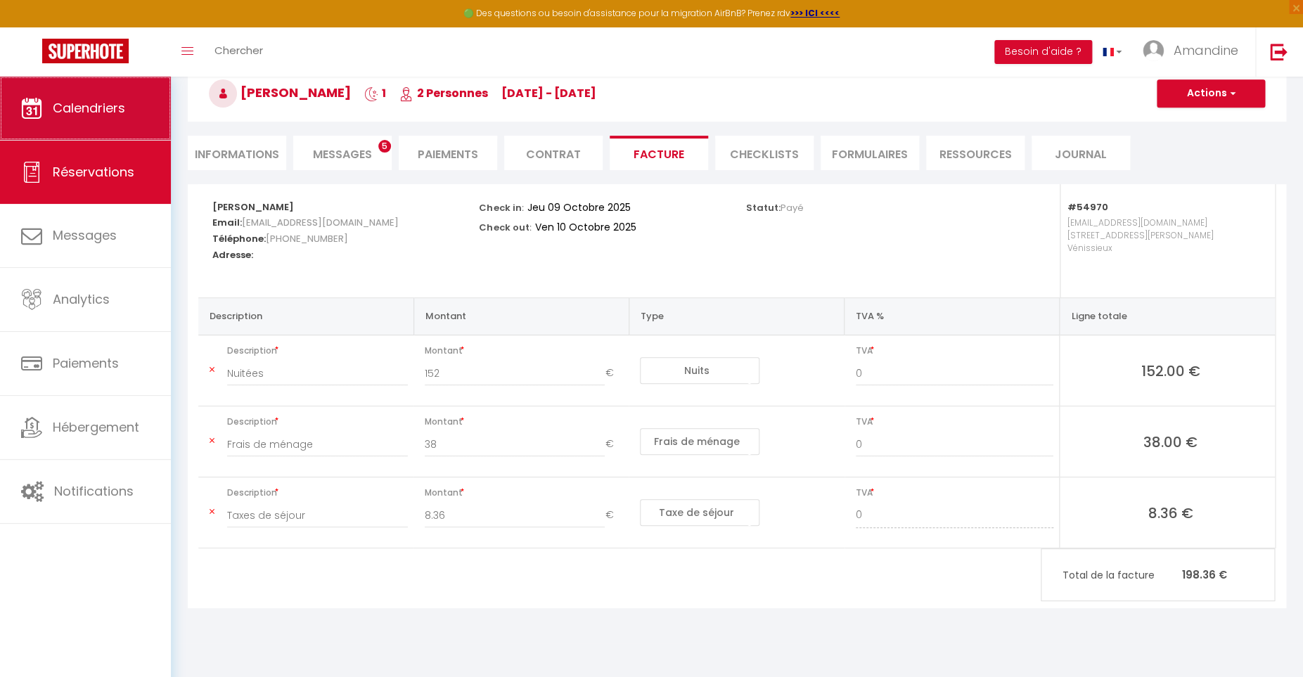
click at [89, 114] on span "Calendriers" at bounding box center [89, 108] width 72 height 18
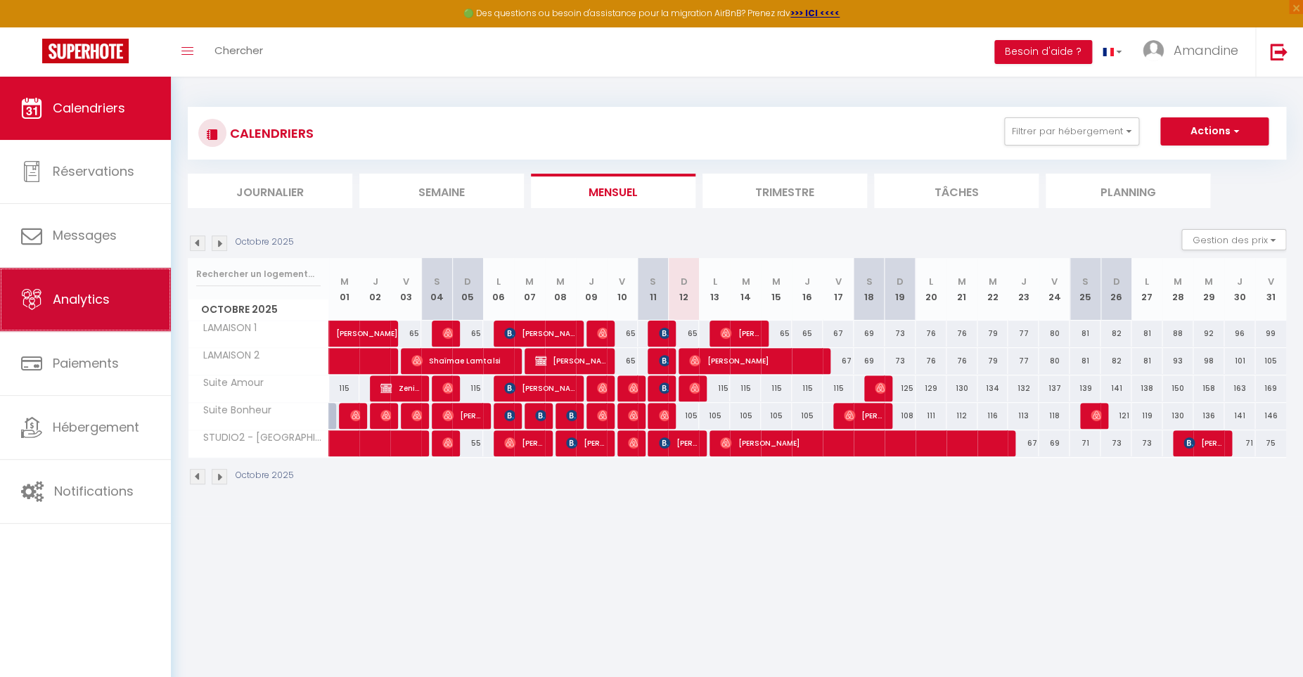
click at [87, 307] on span "Analytics" at bounding box center [81, 300] width 57 height 18
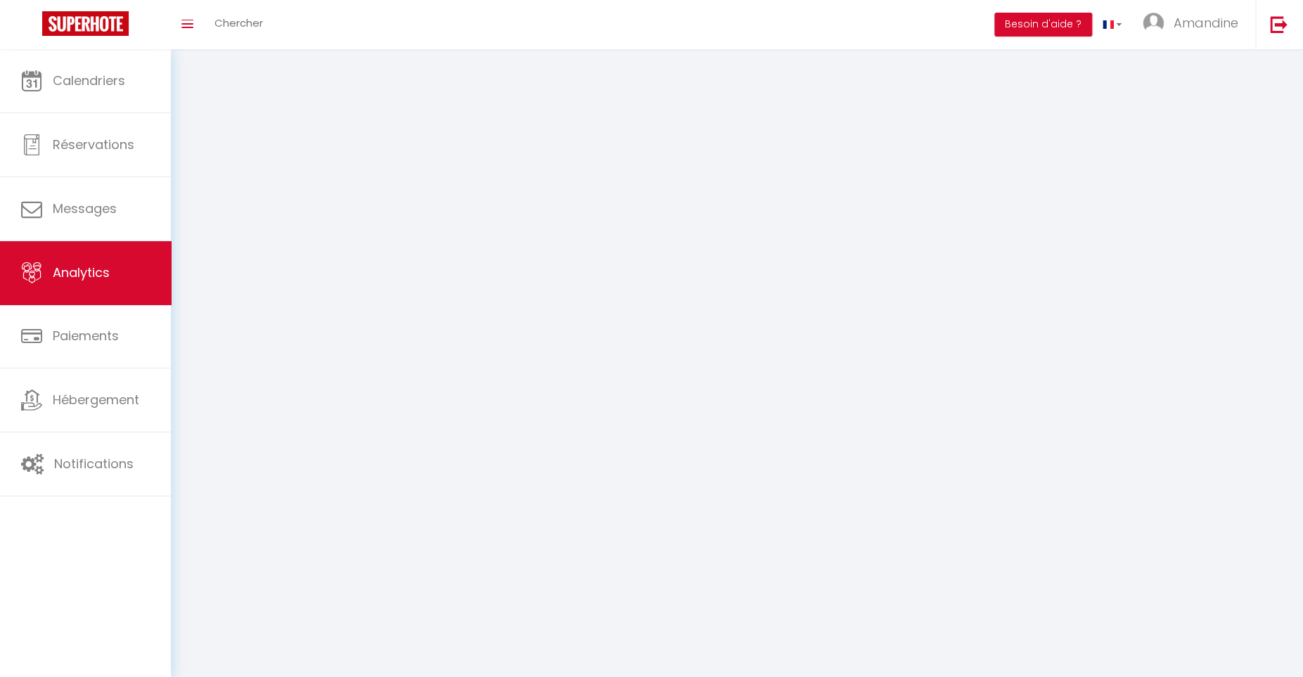
select select "2025"
select select "10"
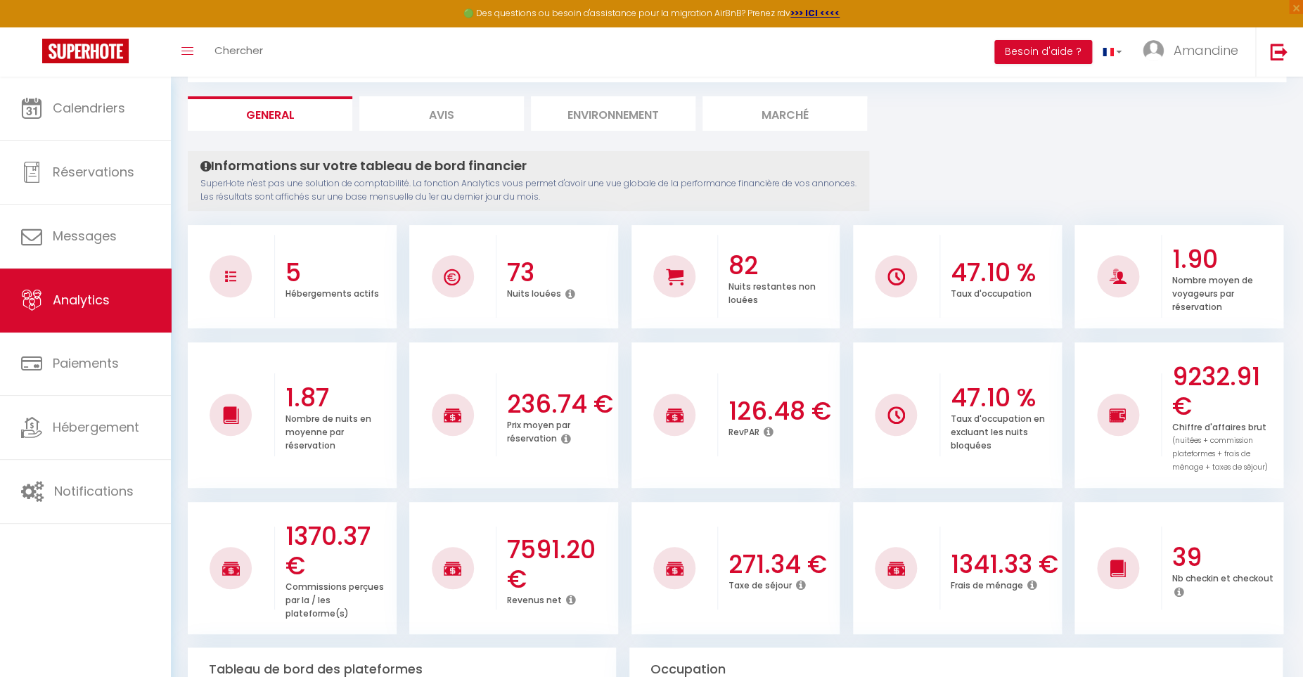
scroll to position [76, 0]
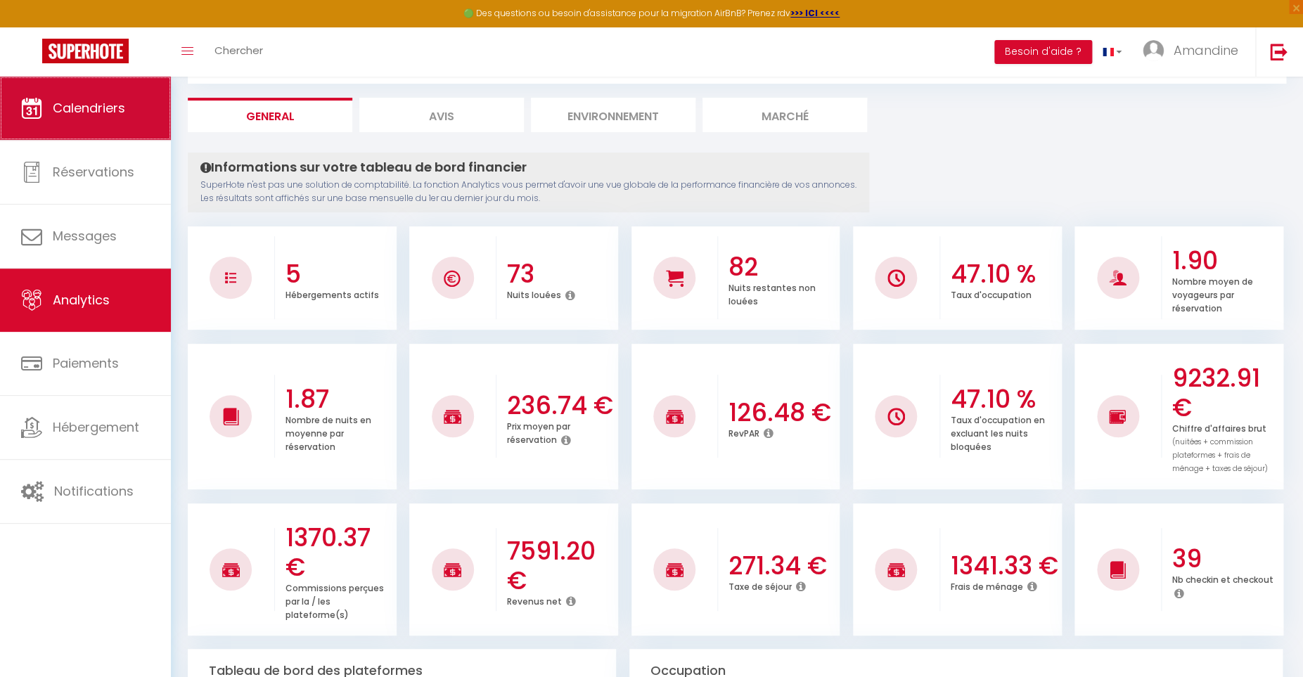
click at [82, 122] on link "Calendriers" at bounding box center [85, 108] width 171 height 63
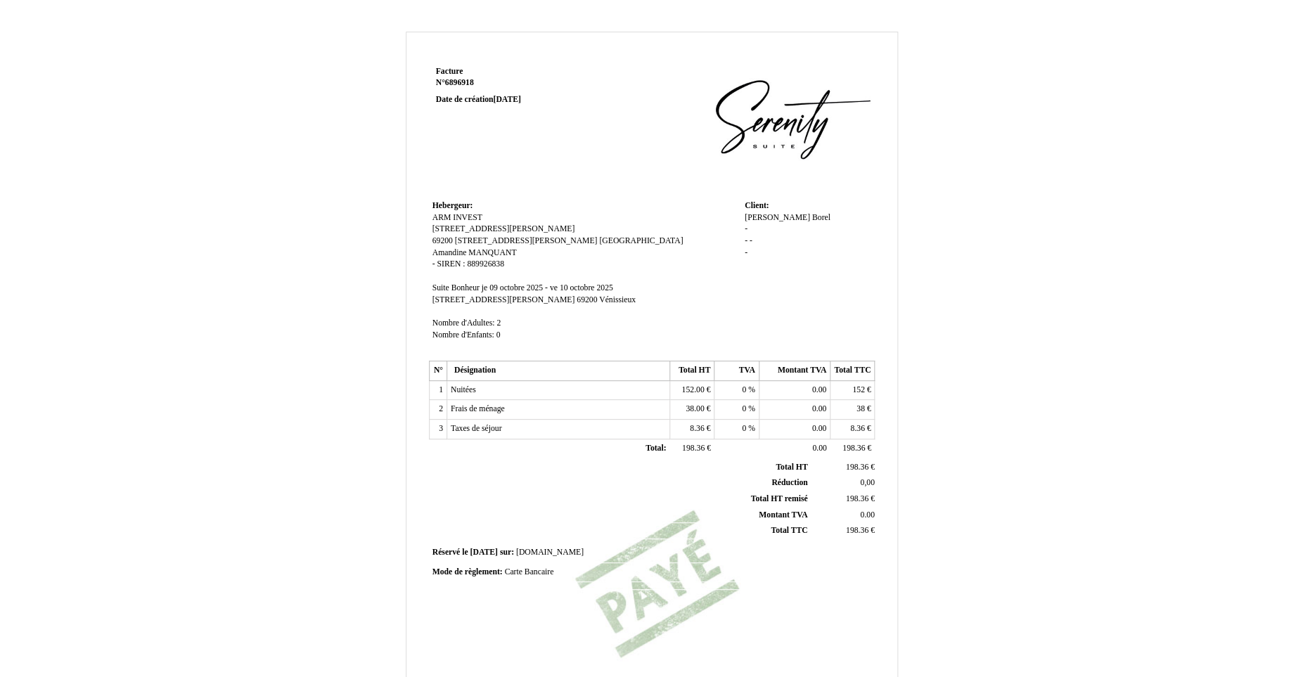
drag, startPoint x: 519, startPoint y: 355, endPoint x: 509, endPoint y: 355, distance: 10.6
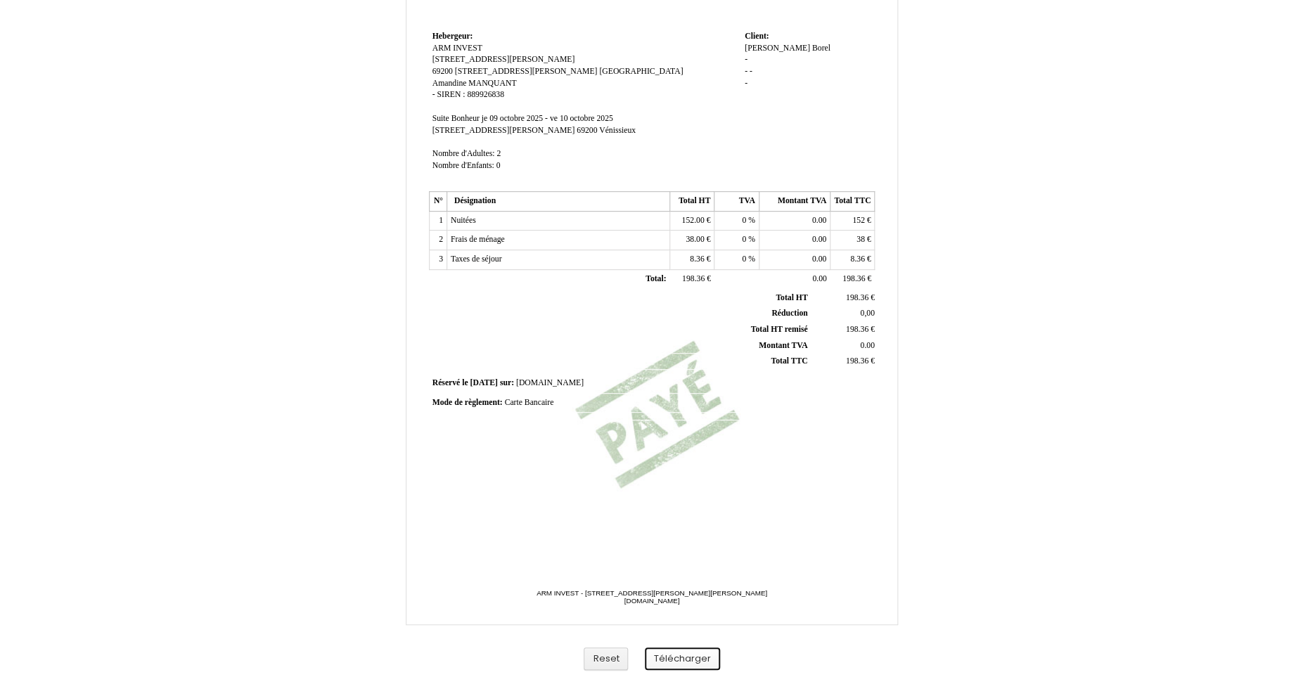
click at [689, 657] on button "Télécharger" at bounding box center [682, 659] width 75 height 23
